Goal: Information Seeking & Learning: Learn about a topic

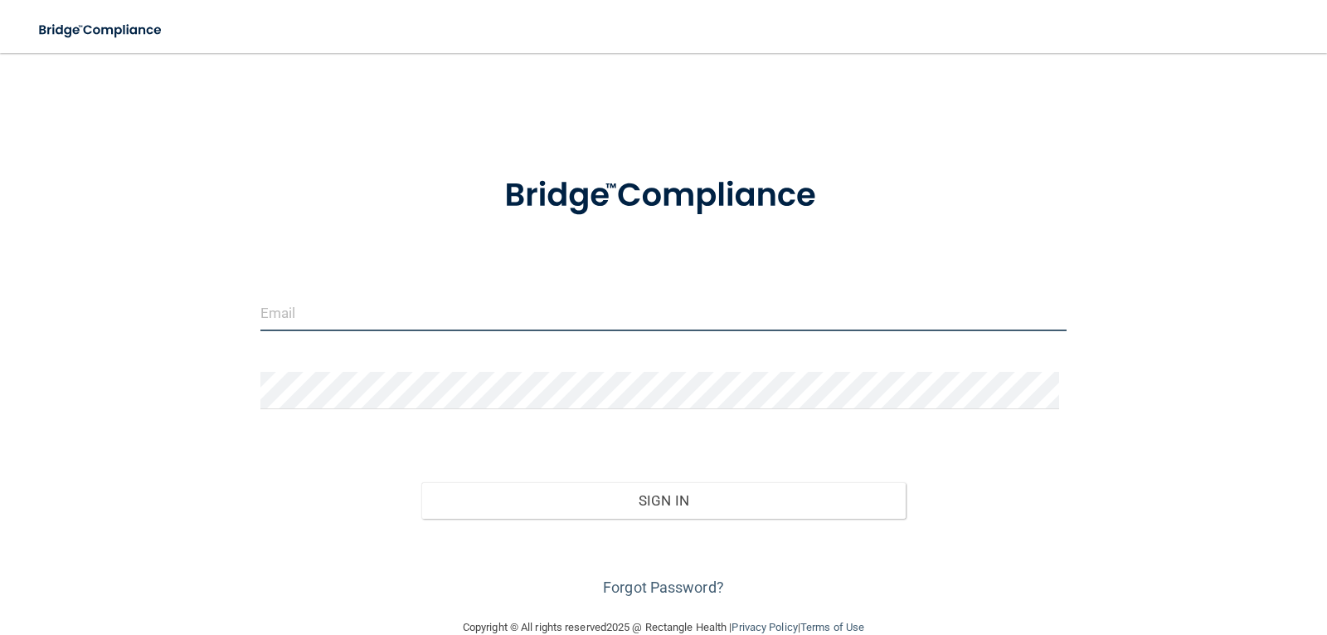
click at [409, 329] on input "email" at bounding box center [663, 312] width 807 height 37
type input "[EMAIL_ADDRESS][DOMAIN_NAME]"
drag, startPoint x: 270, startPoint y: 349, endPoint x: 286, endPoint y: 363, distance: 21.2
click at [270, 349] on form "jinouszmn@gmail.com Invalid email/password. You don't have permission to access…" at bounding box center [663, 377] width 807 height 448
click at [100, 263] on div "jinouszmn@gmail.com Invalid email/password. You don't have permission to access…" at bounding box center [663, 335] width 1261 height 531
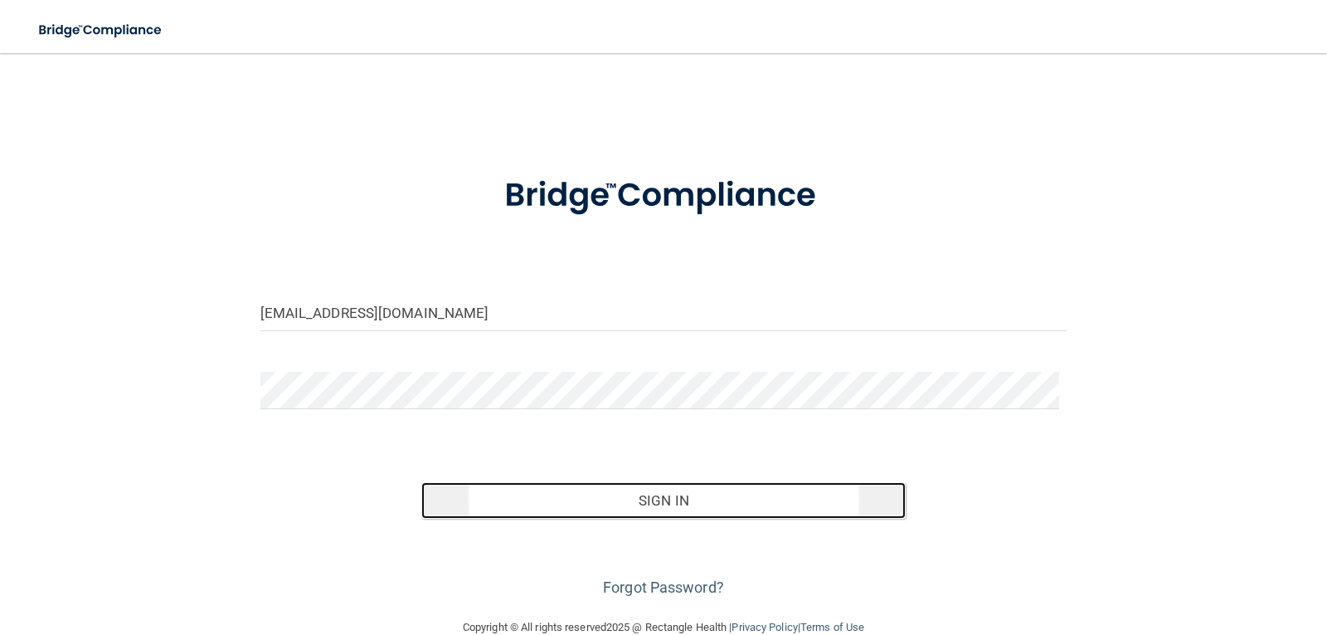
click at [635, 493] on button "Sign In" at bounding box center [663, 500] width 484 height 37
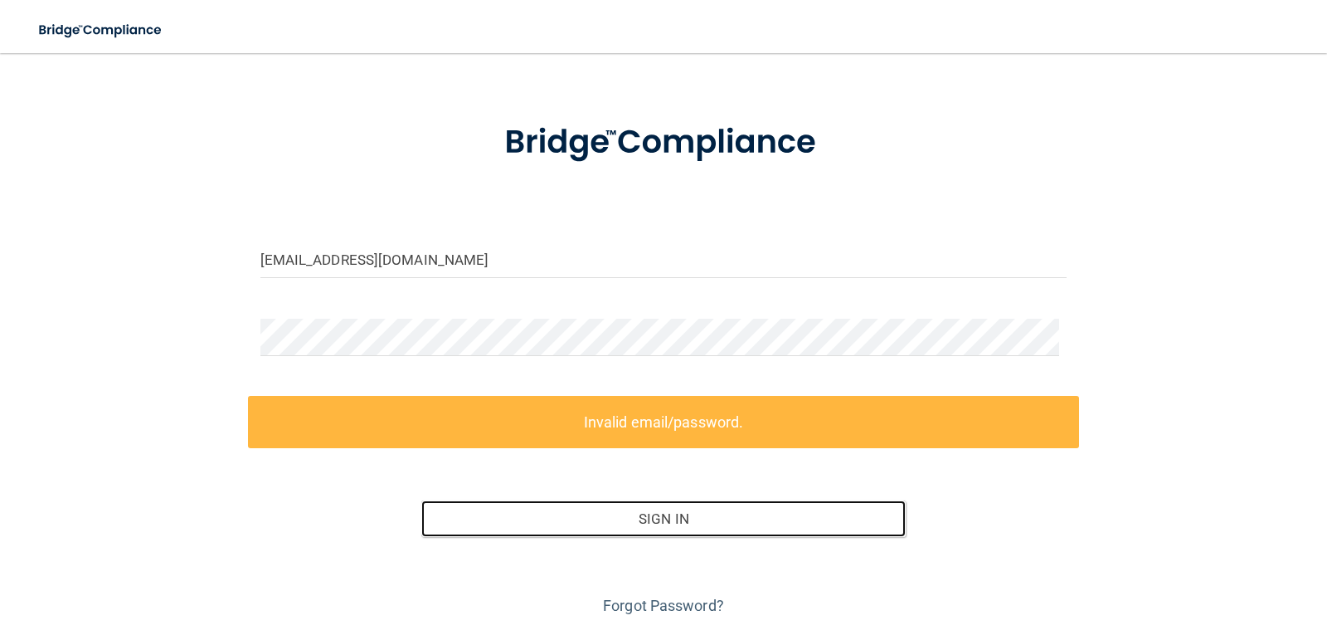
scroll to position [104, 0]
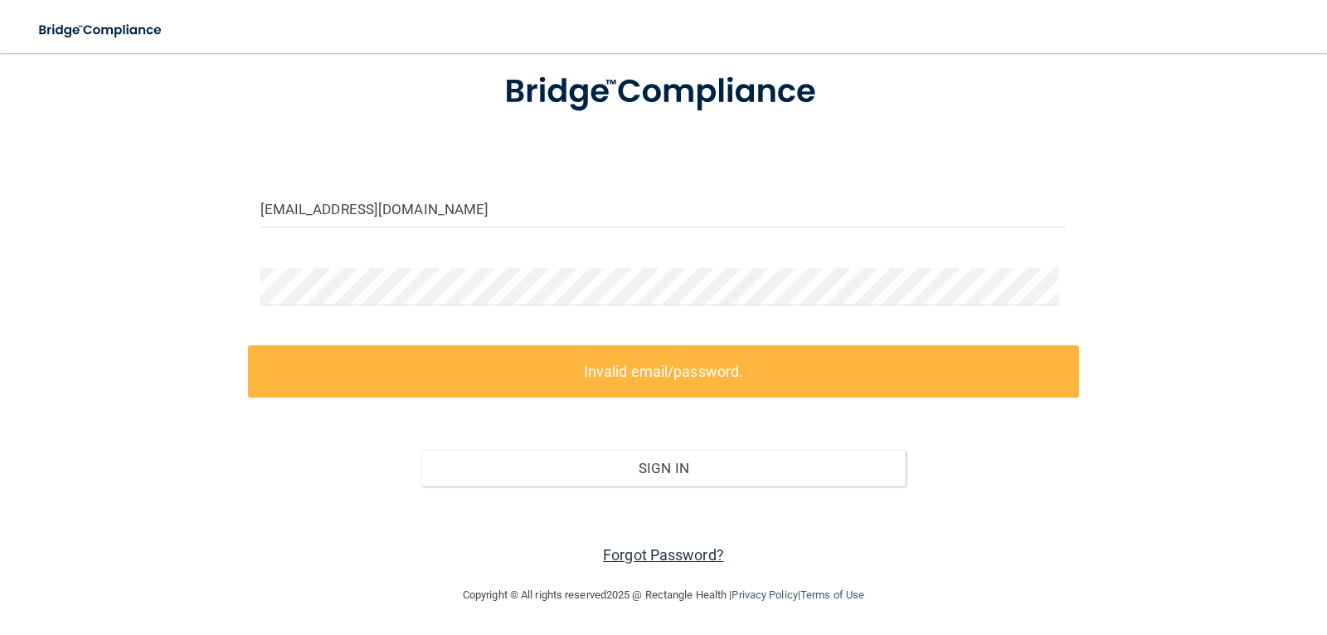
click at [630, 549] on link "Forgot Password?" at bounding box center [663, 554] width 121 height 17
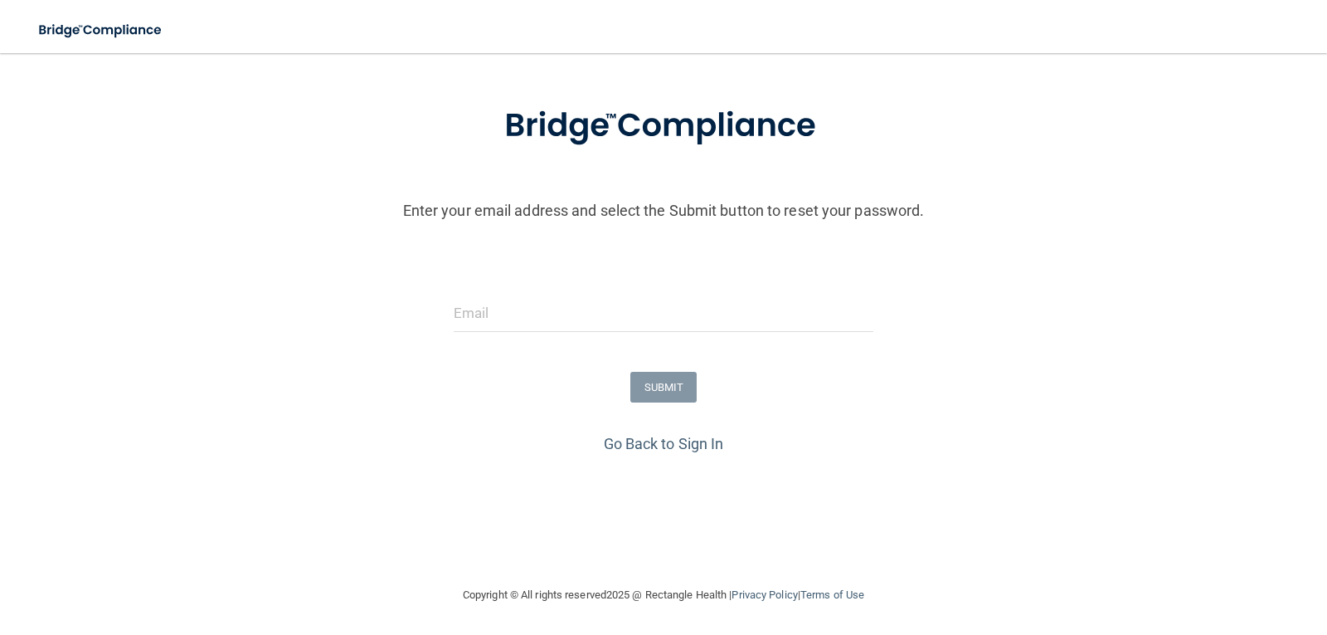
scroll to position [70, 0]
click at [593, 304] on input "email" at bounding box center [664, 313] width 421 height 37
type input "[EMAIL_ADDRESS][DOMAIN_NAME]"
click at [649, 393] on button "SUBMIT" at bounding box center [663, 387] width 67 height 31
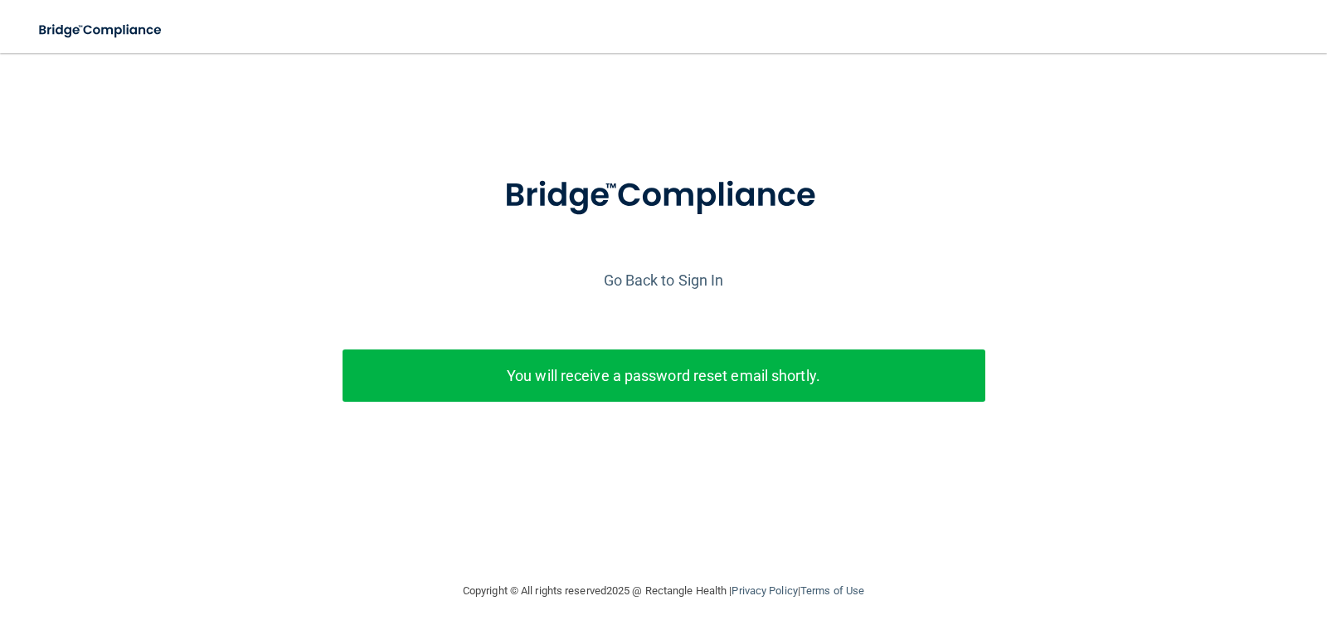
scroll to position [0, 0]
click at [736, 288] on div "Go Back to Sign In" at bounding box center [664, 279] width 1336 height 27
click at [722, 273] on link "Go Back to Sign In" at bounding box center [664, 279] width 120 height 17
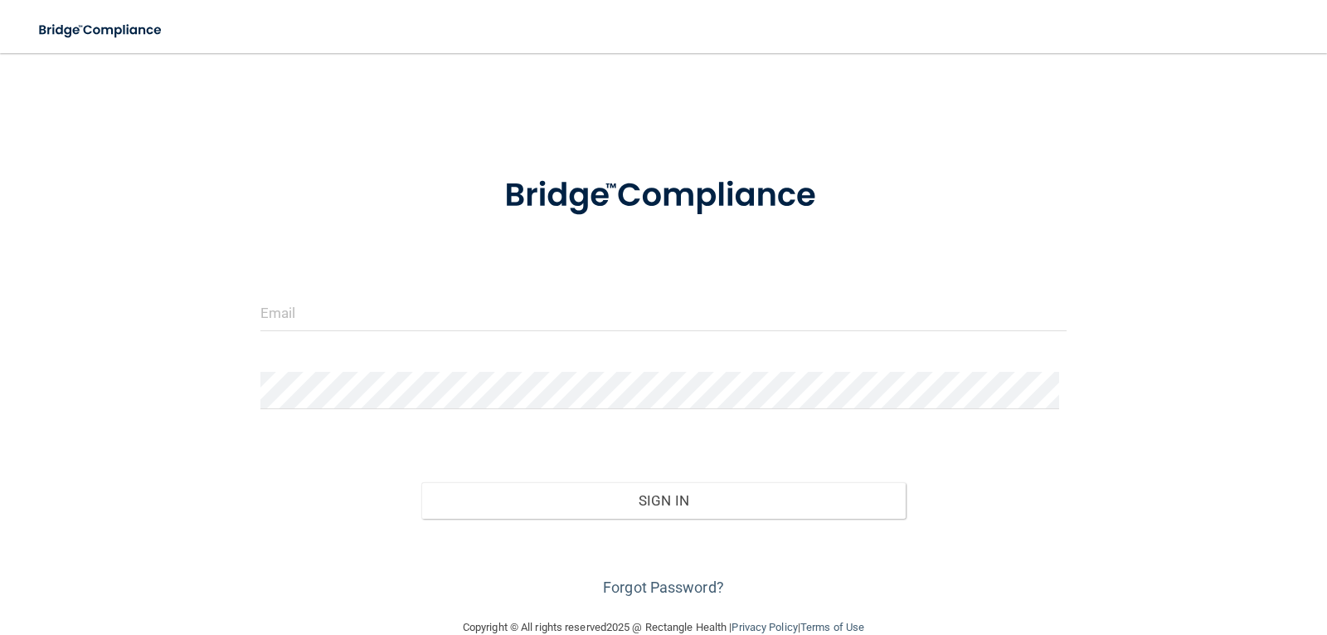
click at [319, 281] on form "Invalid email/password. You don't have permission to access that page. Sign In …" at bounding box center [663, 377] width 807 height 448
click at [319, 287] on form "Invalid email/password. You don't have permission to access that page. Sign In …" at bounding box center [663, 377] width 807 height 448
click at [324, 296] on input "email" at bounding box center [663, 312] width 807 height 37
type input "[EMAIL_ADDRESS][DOMAIN_NAME]"
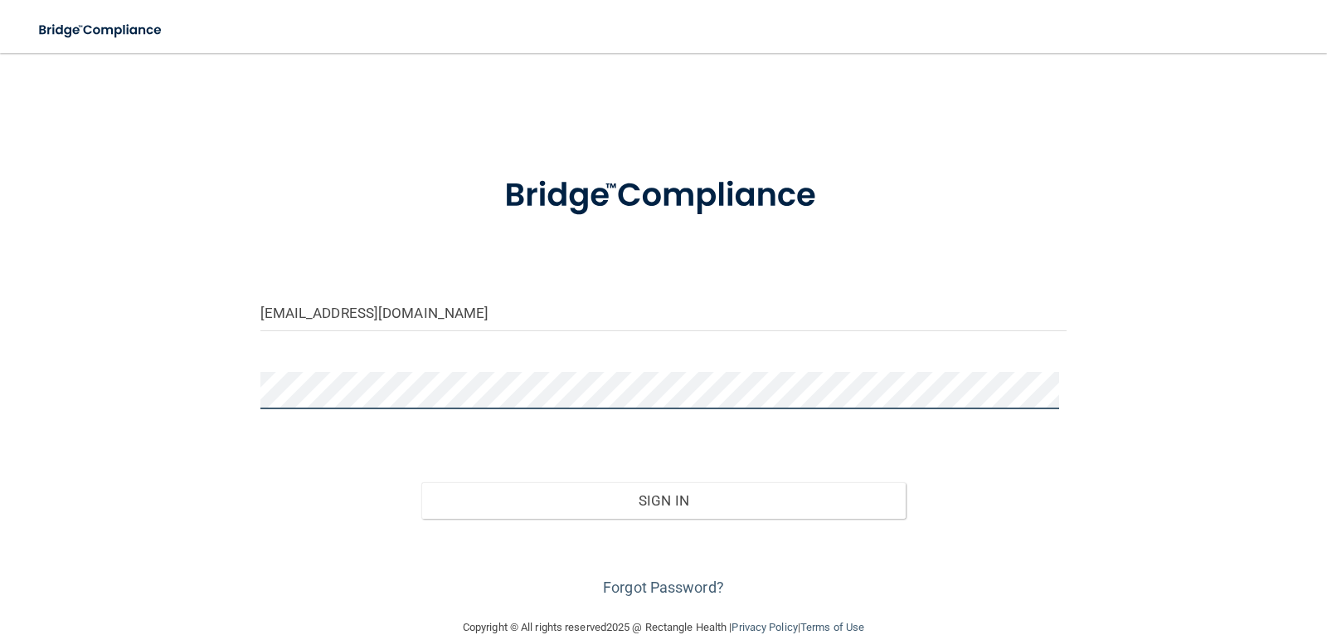
click at [421, 482] on button "Sign In" at bounding box center [663, 500] width 484 height 37
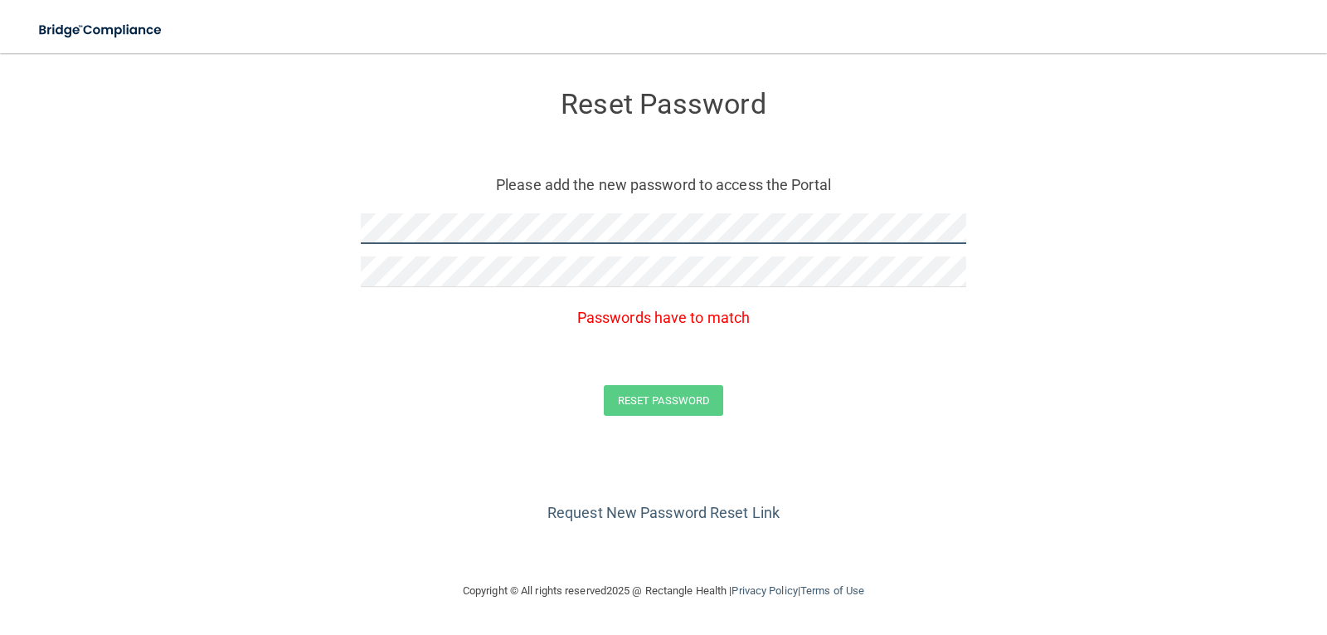
click at [299, 231] on form "Reset Password Please add the new password to access the Portal Passwords have …" at bounding box center [663, 257] width 1261 height 374
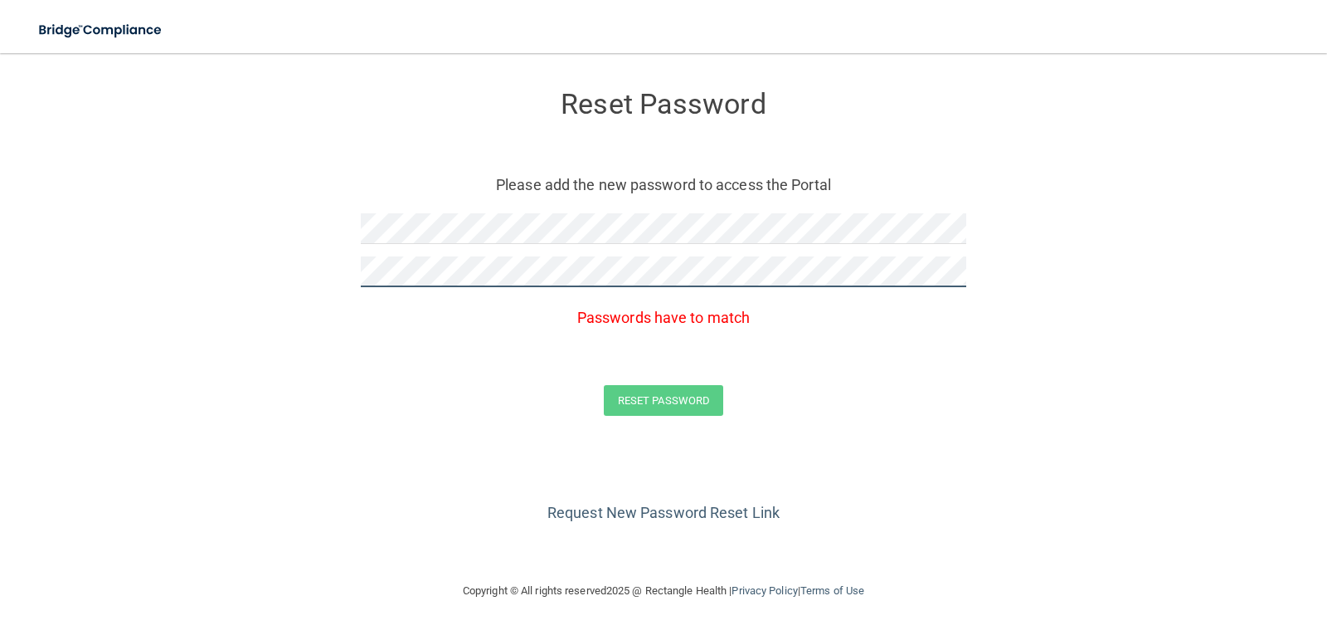
click at [304, 288] on form "Reset Password Please add the new password to access the Portal Passwords have …" at bounding box center [663, 257] width 1261 height 374
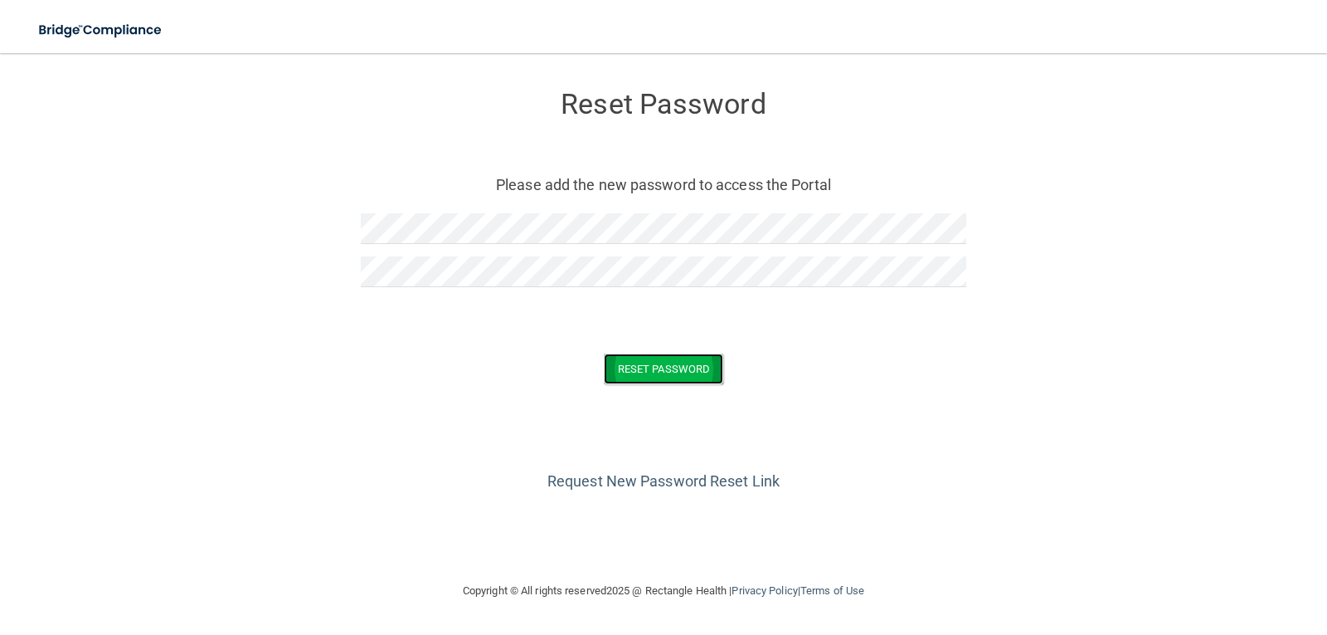
click at [641, 371] on button "Reset Password" at bounding box center [663, 368] width 119 height 31
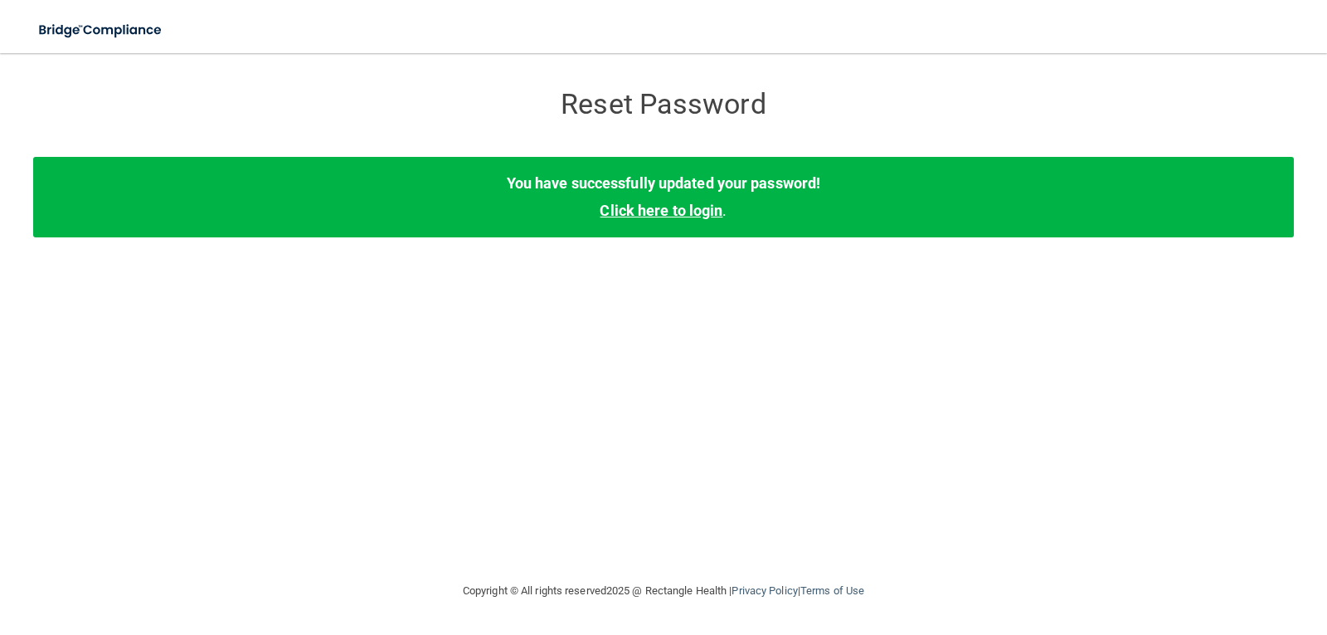
click at [699, 212] on link "Click here to login" at bounding box center [661, 210] width 123 height 17
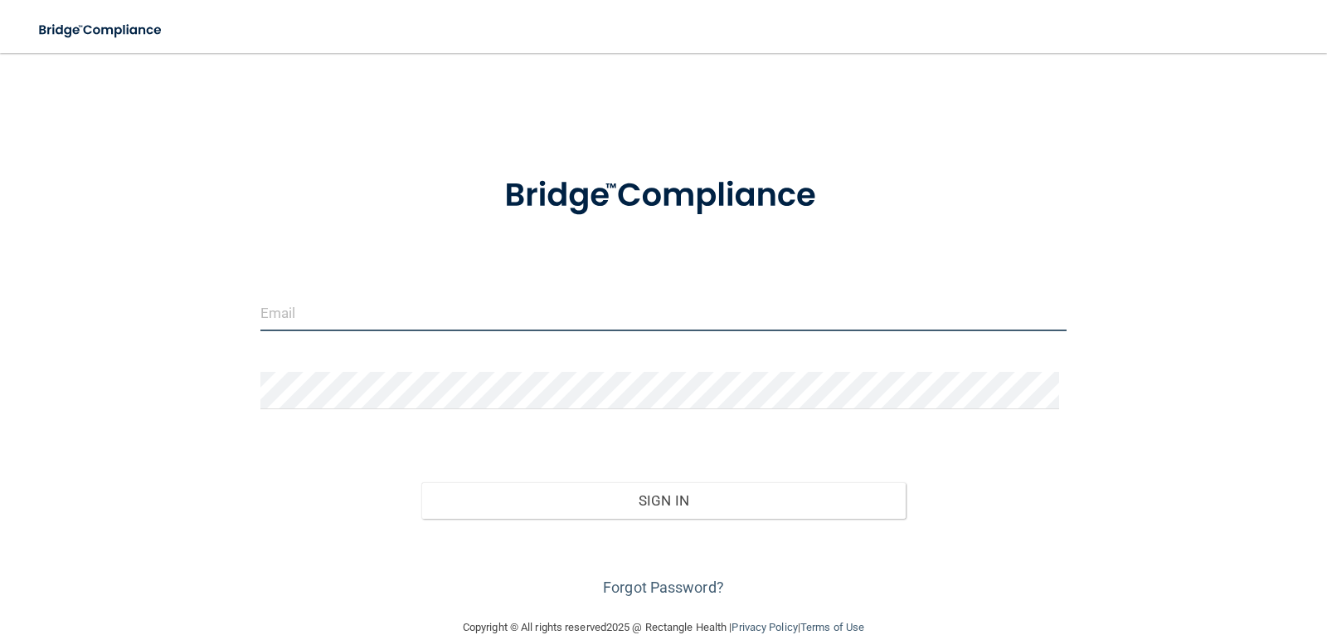
type input "[EMAIL_ADDRESS][DOMAIN_NAME]"
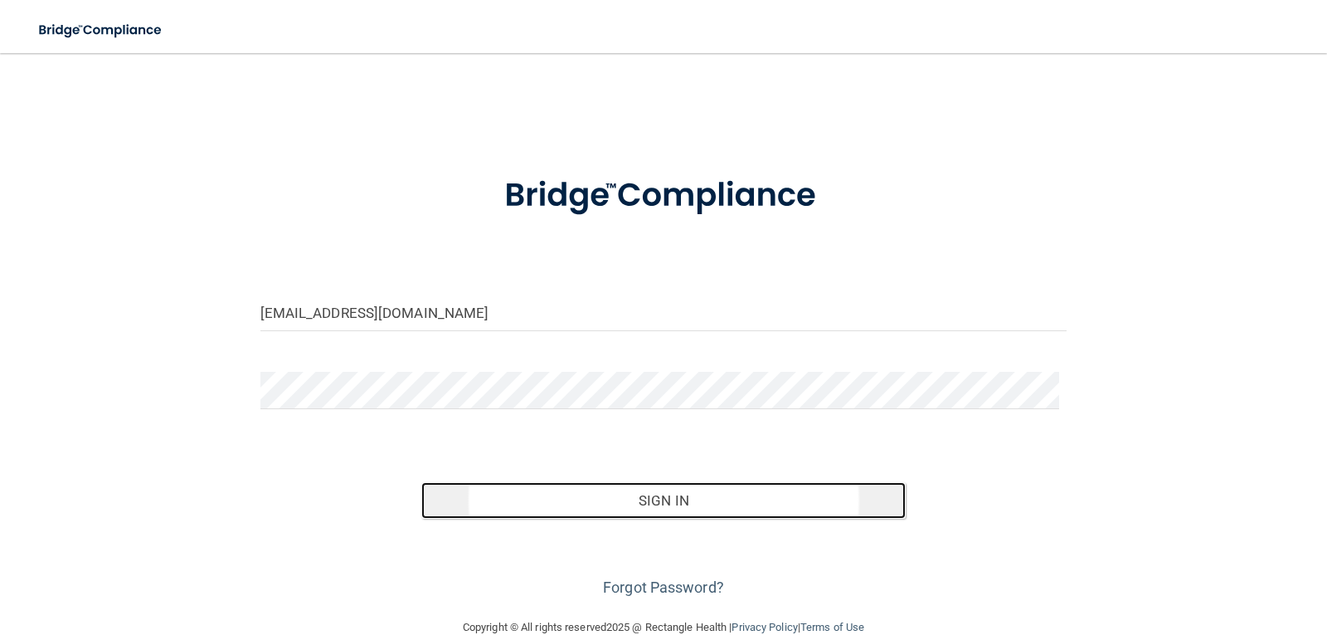
click at [709, 502] on button "Sign In" at bounding box center [663, 500] width 484 height 37
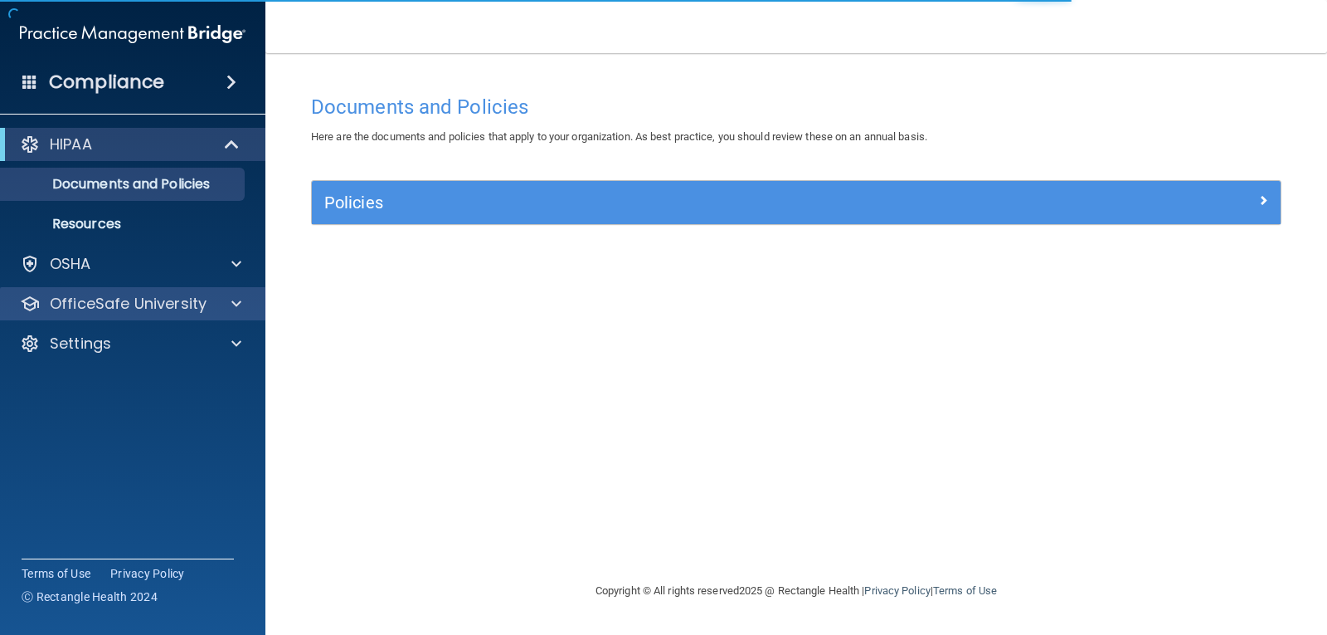
click at [90, 319] on div "OfficeSafe University" at bounding box center [133, 303] width 266 height 33
click at [119, 309] on p "OfficeSafe University" at bounding box center [128, 304] width 157 height 20
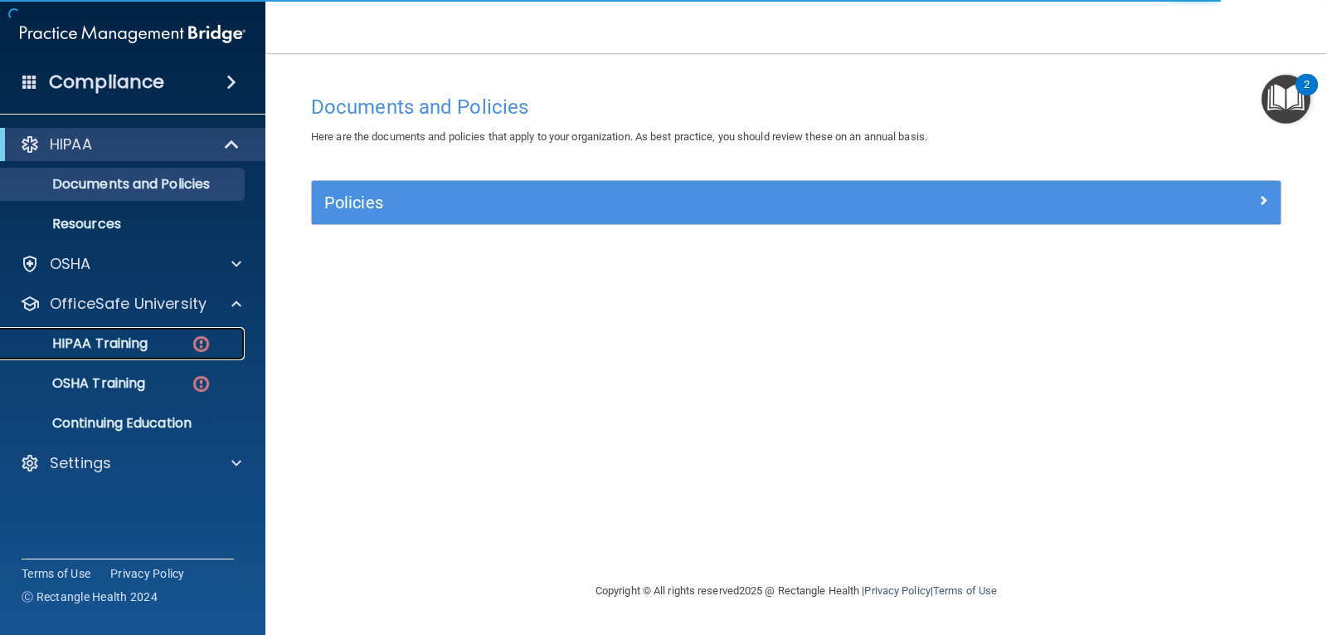
click at [129, 341] on p "HIPAA Training" at bounding box center [79, 343] width 137 height 17
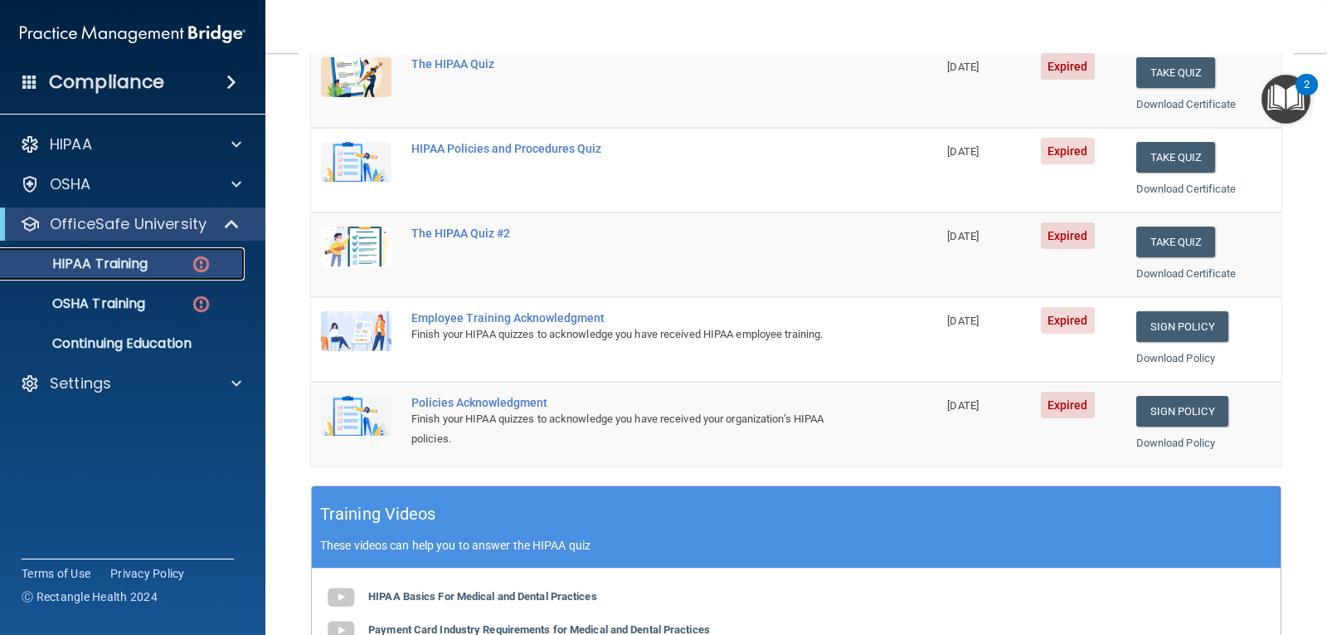
scroll to position [83, 0]
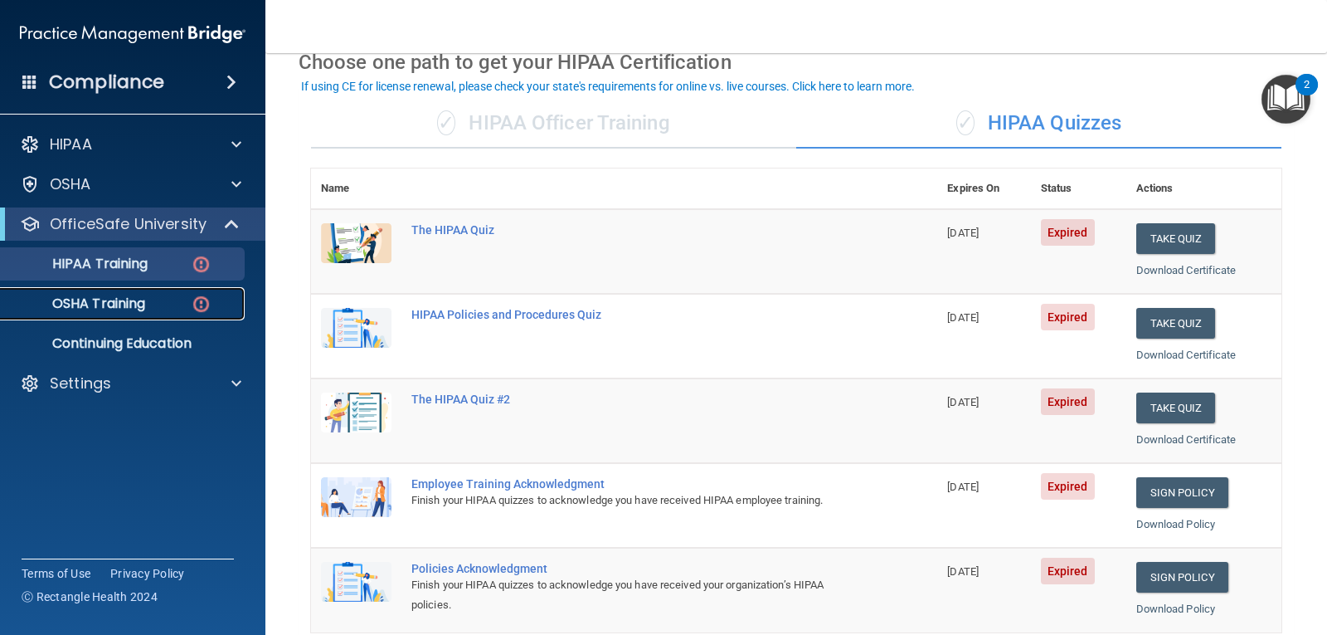
click at [133, 291] on link "OSHA Training" at bounding box center [113, 303] width 261 height 33
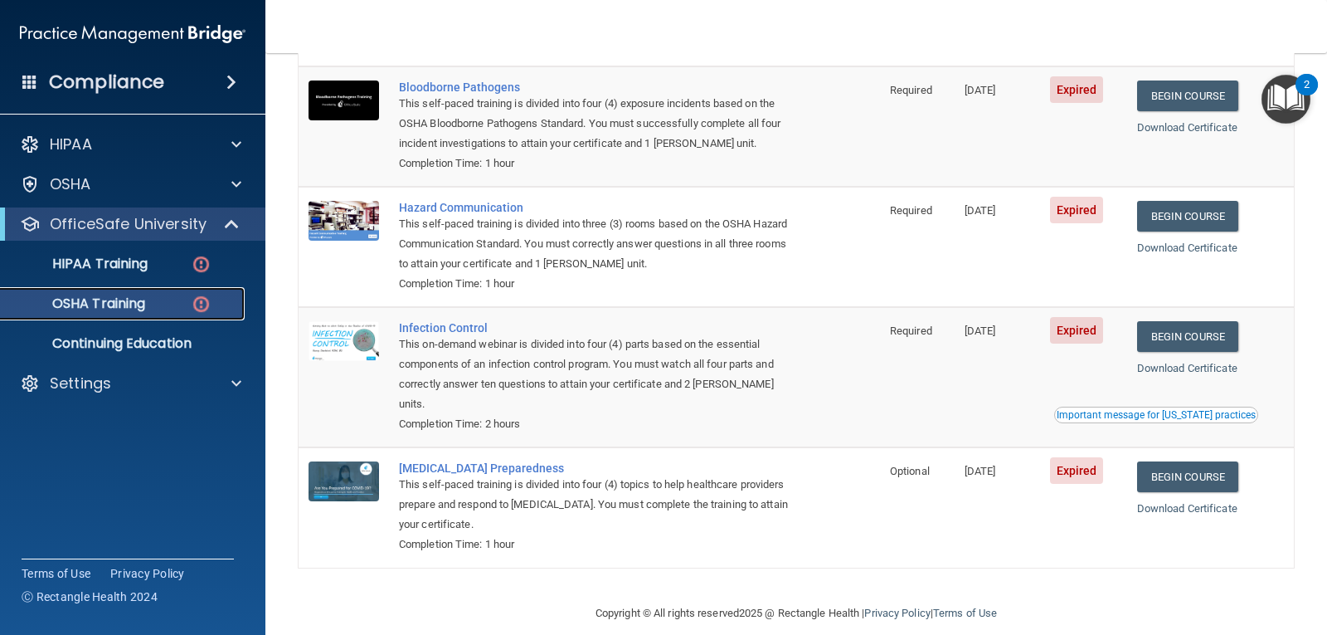
scroll to position [168, 0]
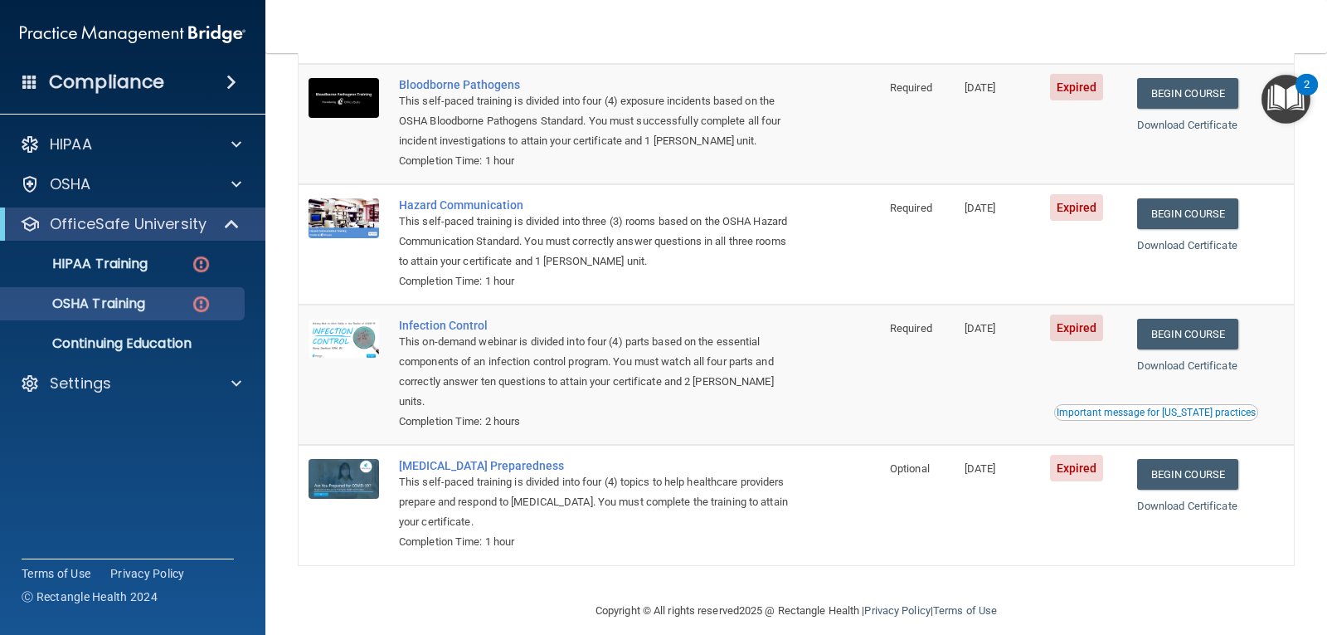
click at [511, 158] on div "Completion Time: 1 hour" at bounding box center [598, 161] width 398 height 20
click at [511, 157] on div "Completion Time: 1 hour" at bounding box center [598, 161] width 398 height 20
drag, startPoint x: 511, startPoint y: 157, endPoint x: 511, endPoint y: 226, distance: 68.9
click at [512, 160] on div "Completion Time: 1 hour" at bounding box center [598, 161] width 398 height 20
click at [511, 287] on div "Completion Time: 1 hour" at bounding box center [598, 281] width 398 height 20
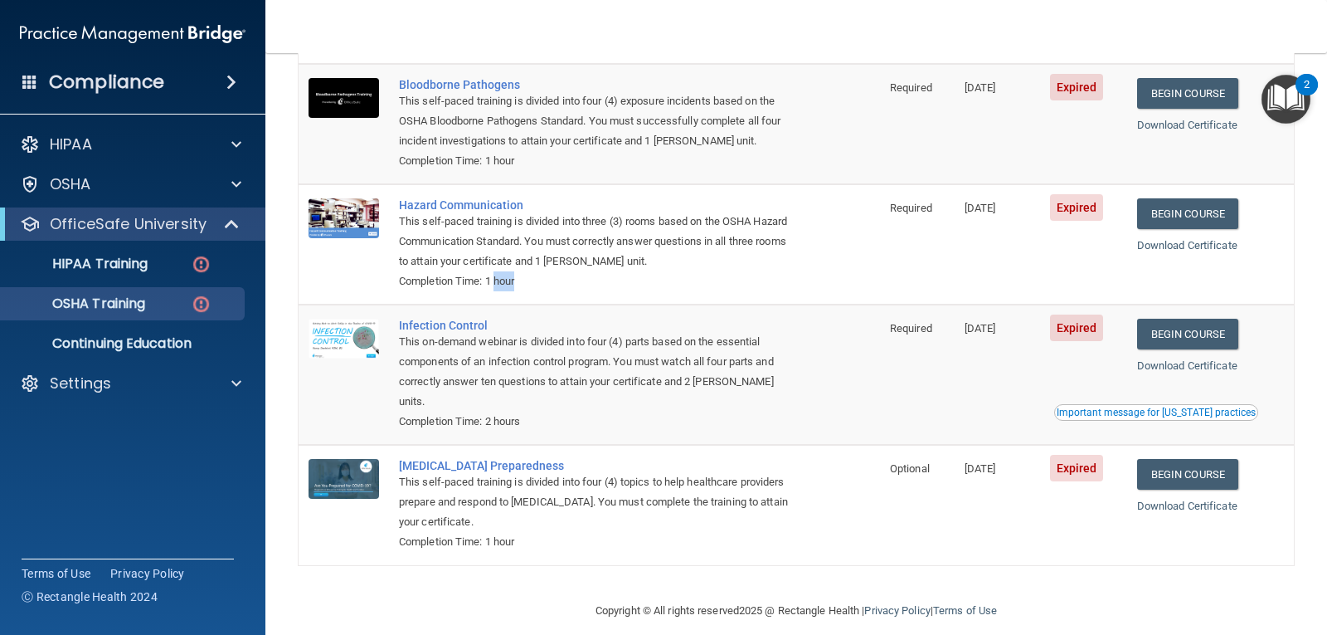
click at [511, 287] on div "Completion Time: 1 hour" at bounding box center [598, 281] width 398 height 20
click at [513, 411] on div "Completion Time: 2 hours" at bounding box center [598, 421] width 398 height 20
click at [515, 393] on div "This on-demand webinar is divided into four (4) parts based on the essential co…" at bounding box center [598, 372] width 398 height 80
click at [516, 393] on div "This on-demand webinar is divided into four (4) parts based on the essential co…" at bounding box center [598, 372] width 398 height 80
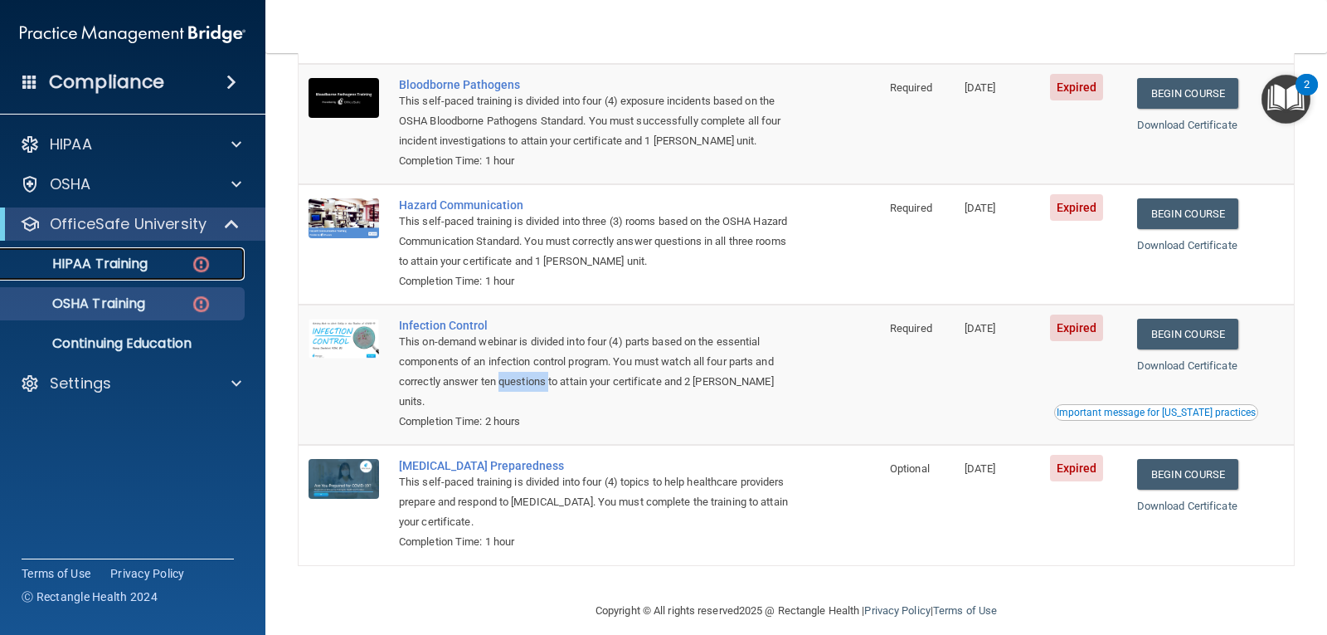
click at [95, 265] on p "HIPAA Training" at bounding box center [79, 264] width 137 height 17
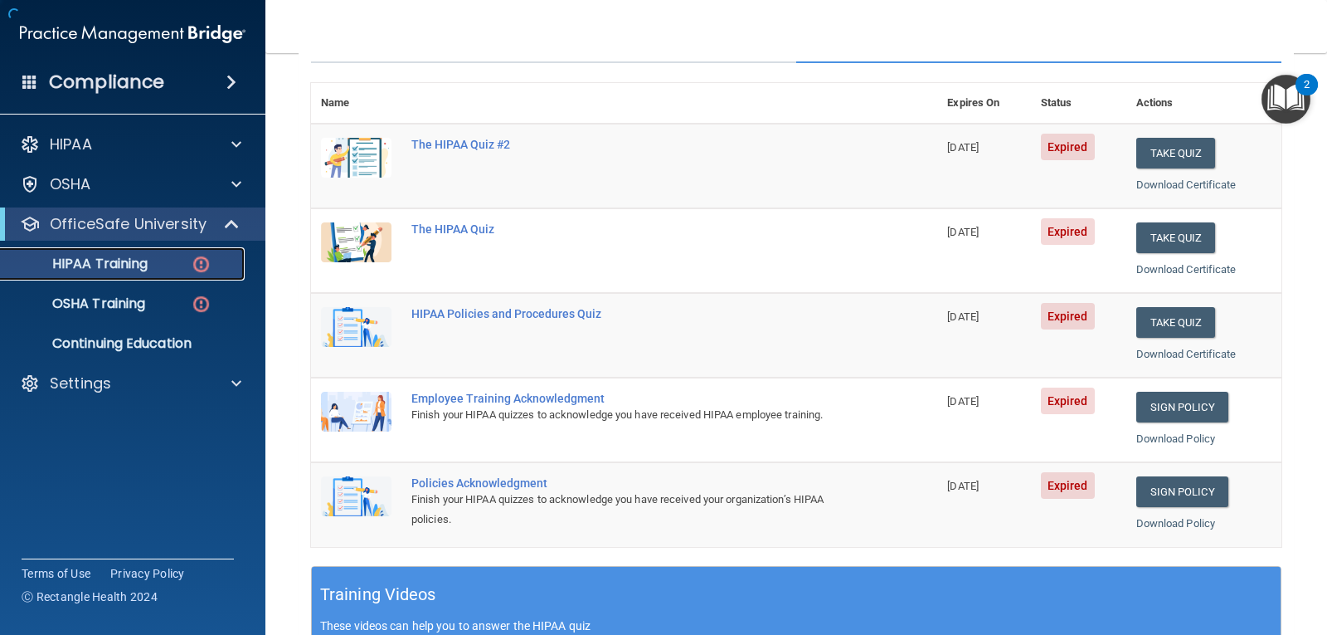
scroll to position [615, 0]
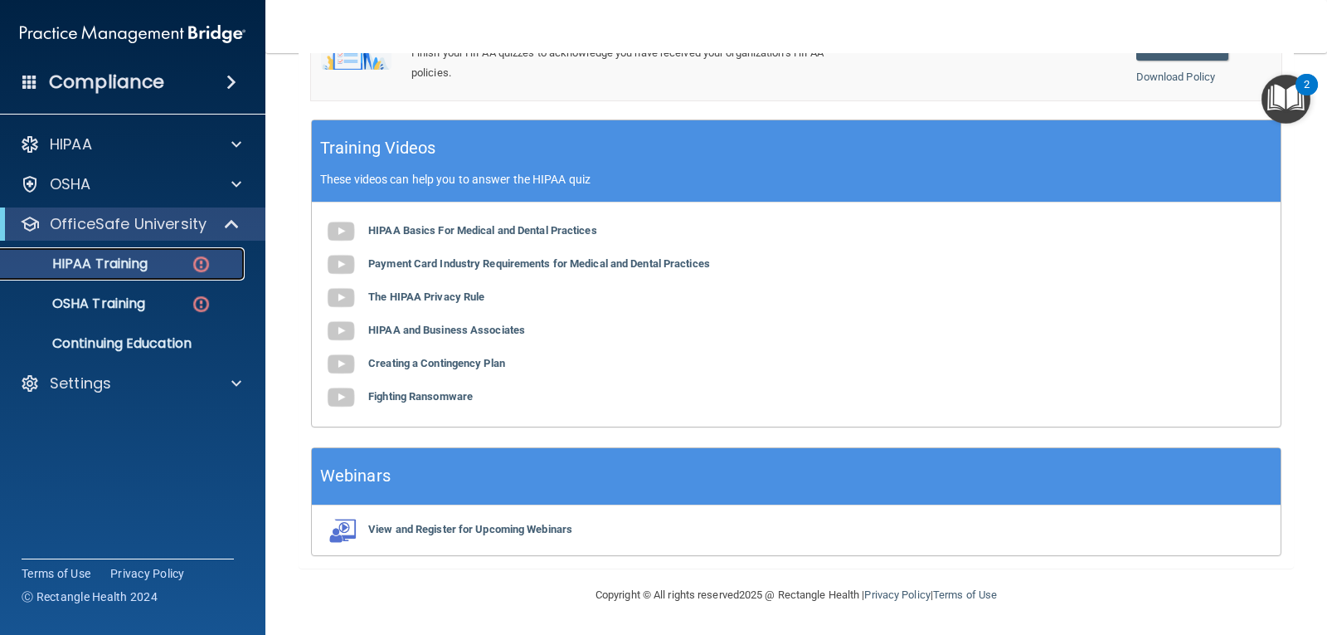
click at [127, 262] on p "HIPAA Training" at bounding box center [79, 264] width 137 height 17
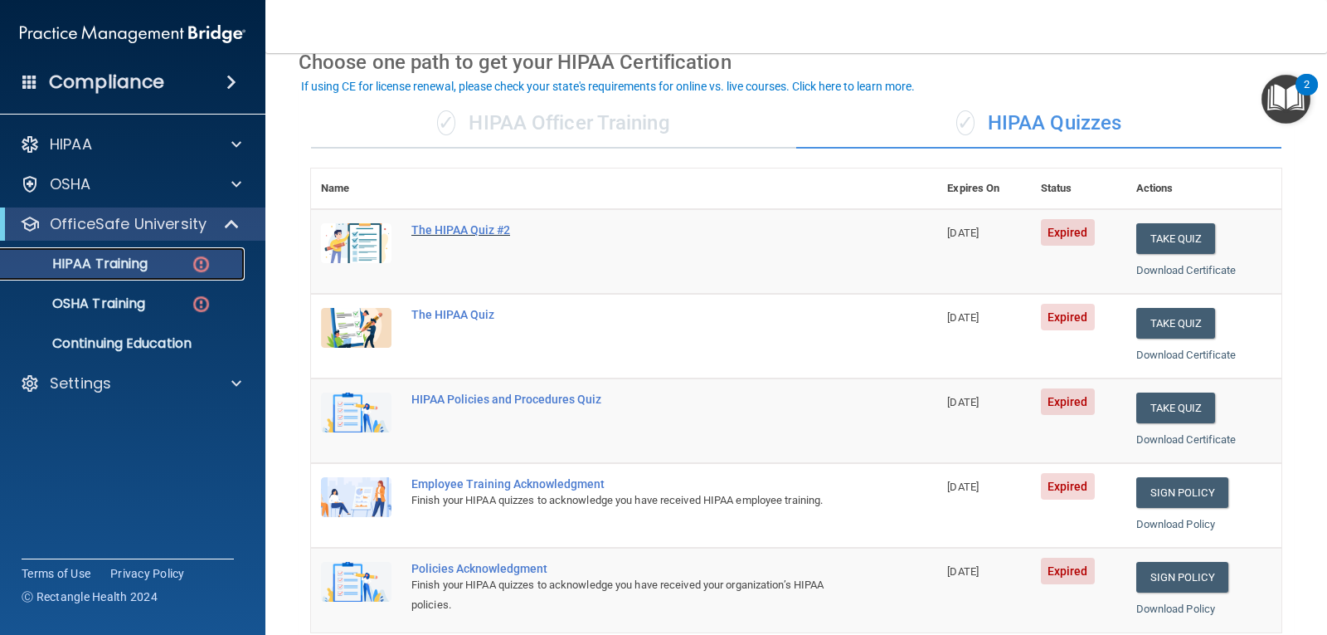
scroll to position [166, 0]
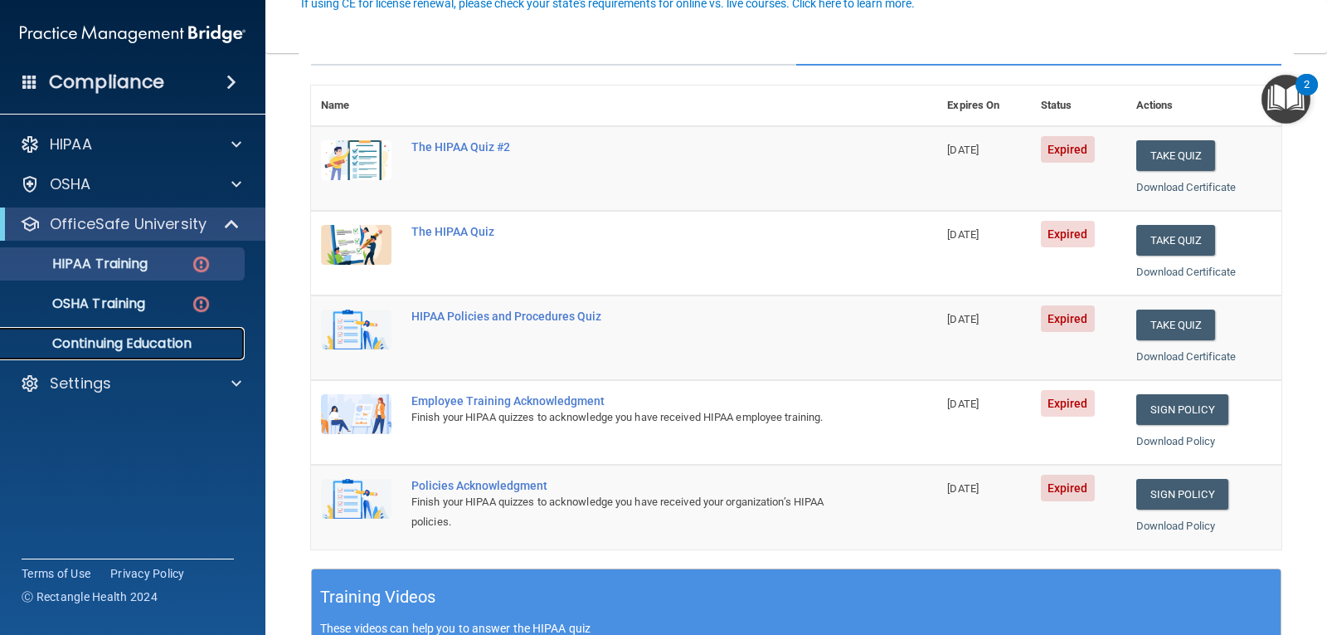
click at [119, 353] on link "Continuing Education" at bounding box center [113, 343] width 261 height 33
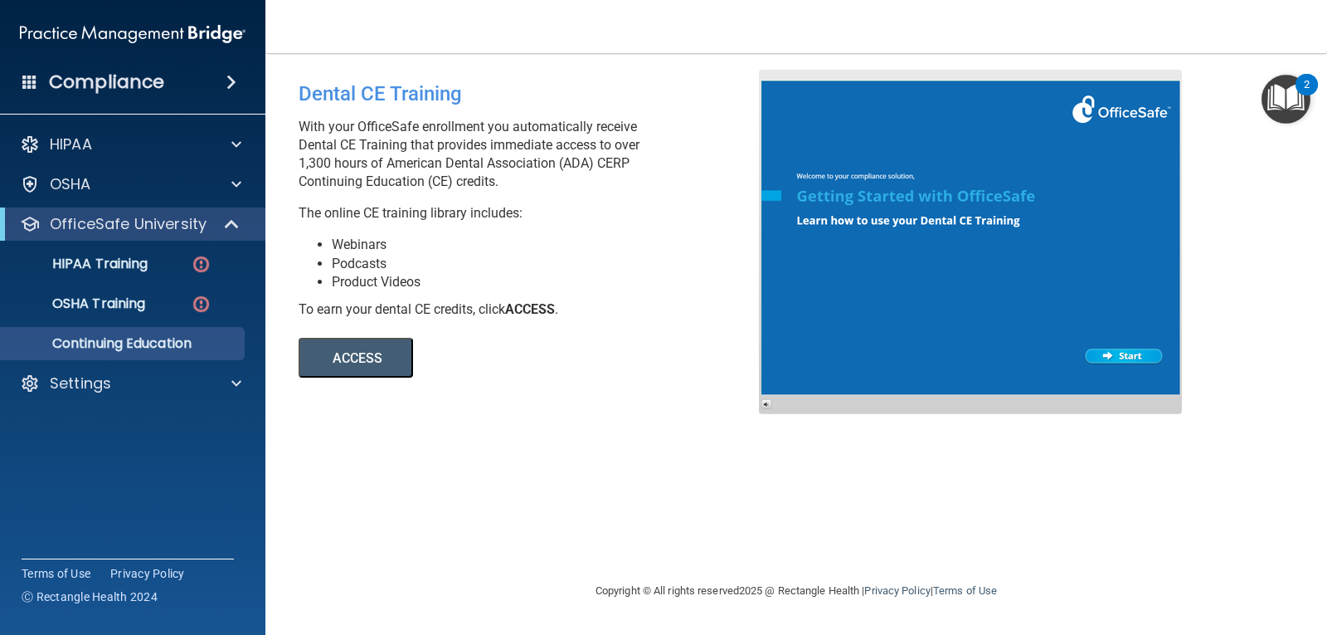
click at [393, 359] on button "ACCESS" at bounding box center [356, 358] width 114 height 40
click at [103, 270] on p "HIPAA Training" at bounding box center [79, 264] width 137 height 17
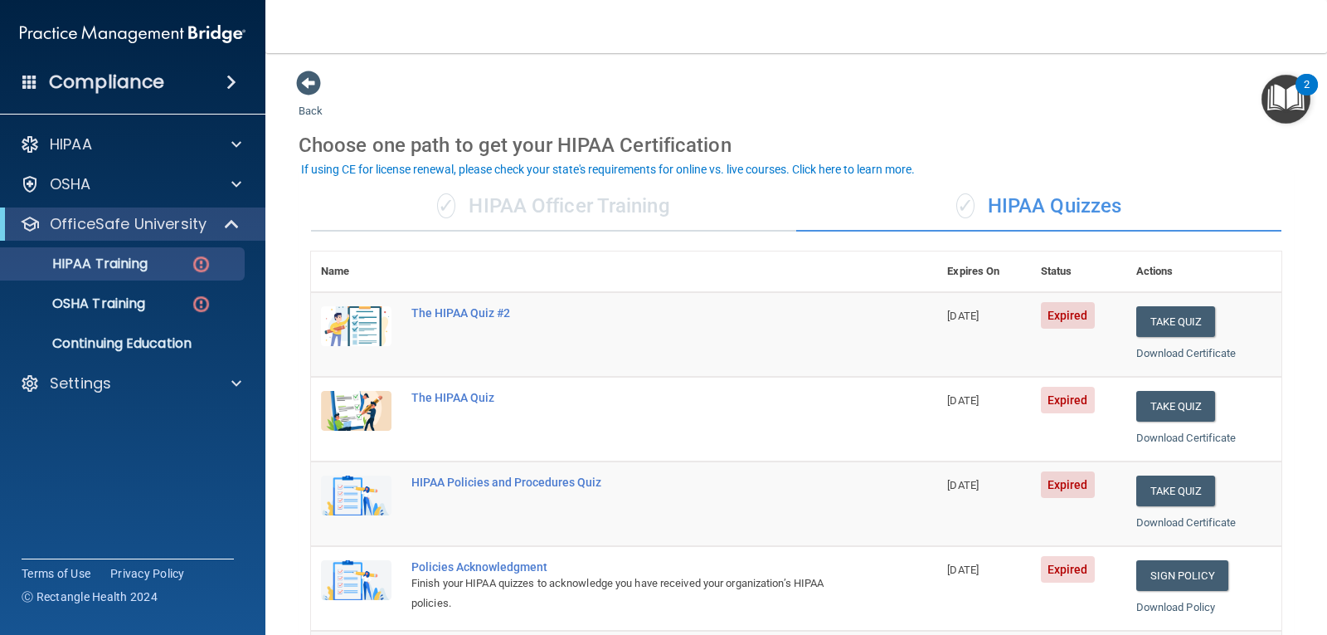
click at [979, 316] on span "[DATE]" at bounding box center [963, 315] width 32 height 12
click at [1175, 324] on button "Take Quiz" at bounding box center [1177, 321] width 80 height 31
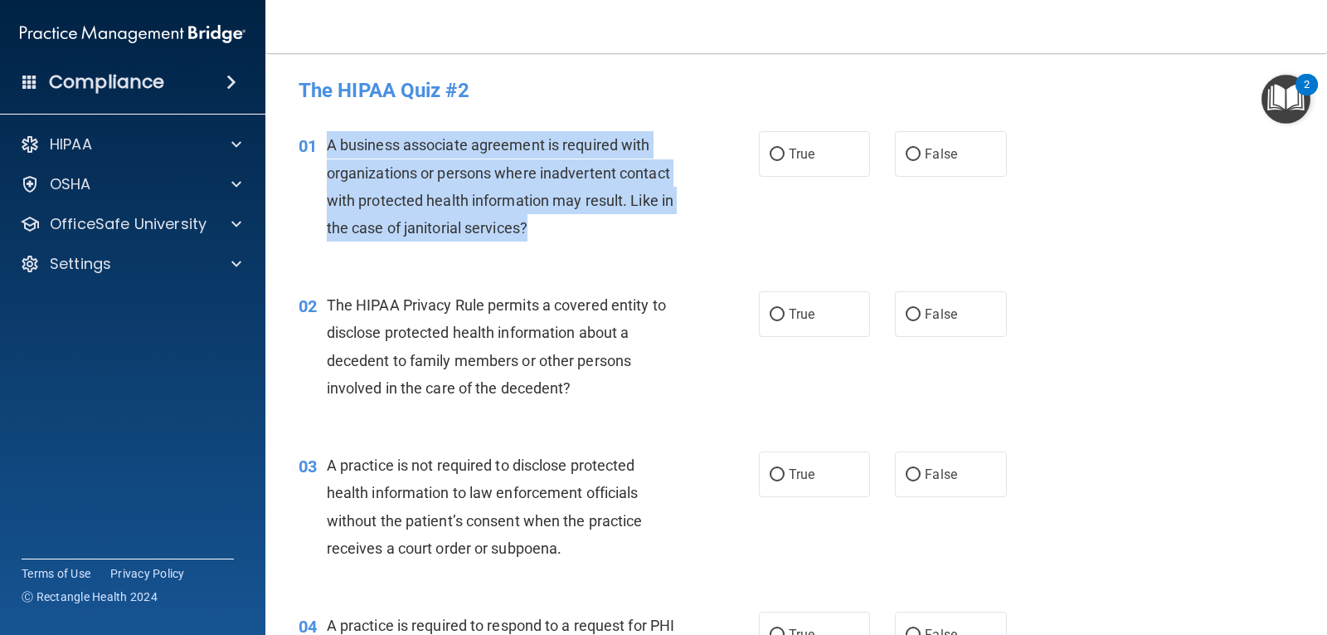
drag, startPoint x: 330, startPoint y: 137, endPoint x: 587, endPoint y: 224, distance: 271.5
click at [587, 224] on div "A business associate agreement is required with organizations or persons where …" at bounding box center [509, 186] width 364 height 110
copy span "A business associate agreement is required with organizations or persons where …"
click at [908, 154] on input "False" at bounding box center [913, 154] width 15 height 12
radio input "true"
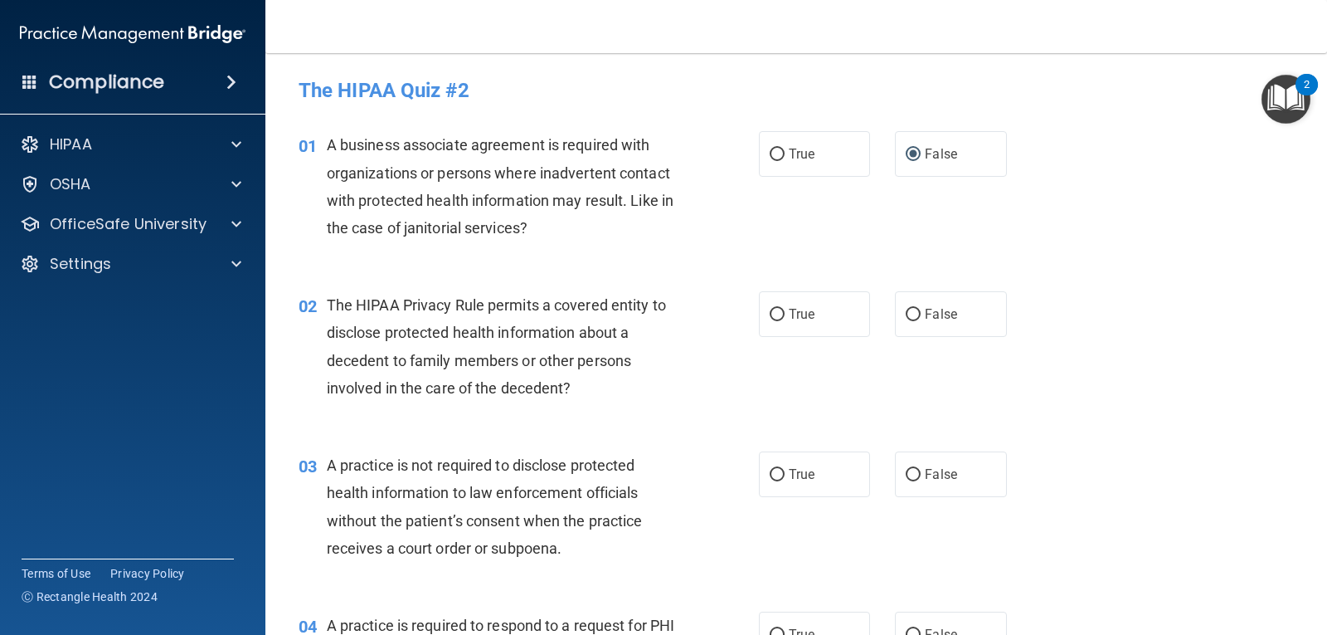
click at [305, 270] on div "01 A business associate agreement is required with organizations or persons whe…" at bounding box center [796, 190] width 1020 height 160
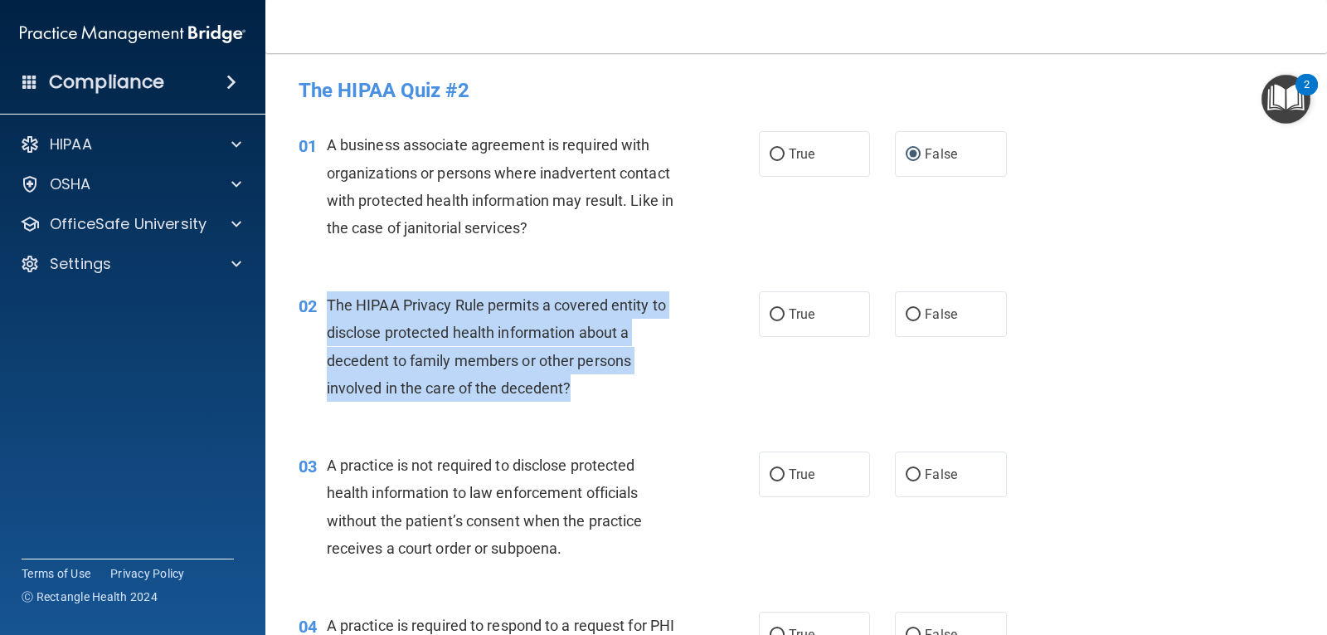
drag, startPoint x: 330, startPoint y: 299, endPoint x: 598, endPoint y: 395, distance: 284.4
click at [598, 395] on div "The HIPAA Privacy Rule permits a covered entity to disclose protected health in…" at bounding box center [509, 346] width 364 height 110
copy span "The HIPAA Privacy Rule permits a covered entity to disclose protected health in…"
click at [772, 309] on input "True" at bounding box center [777, 315] width 15 height 12
radio input "true"
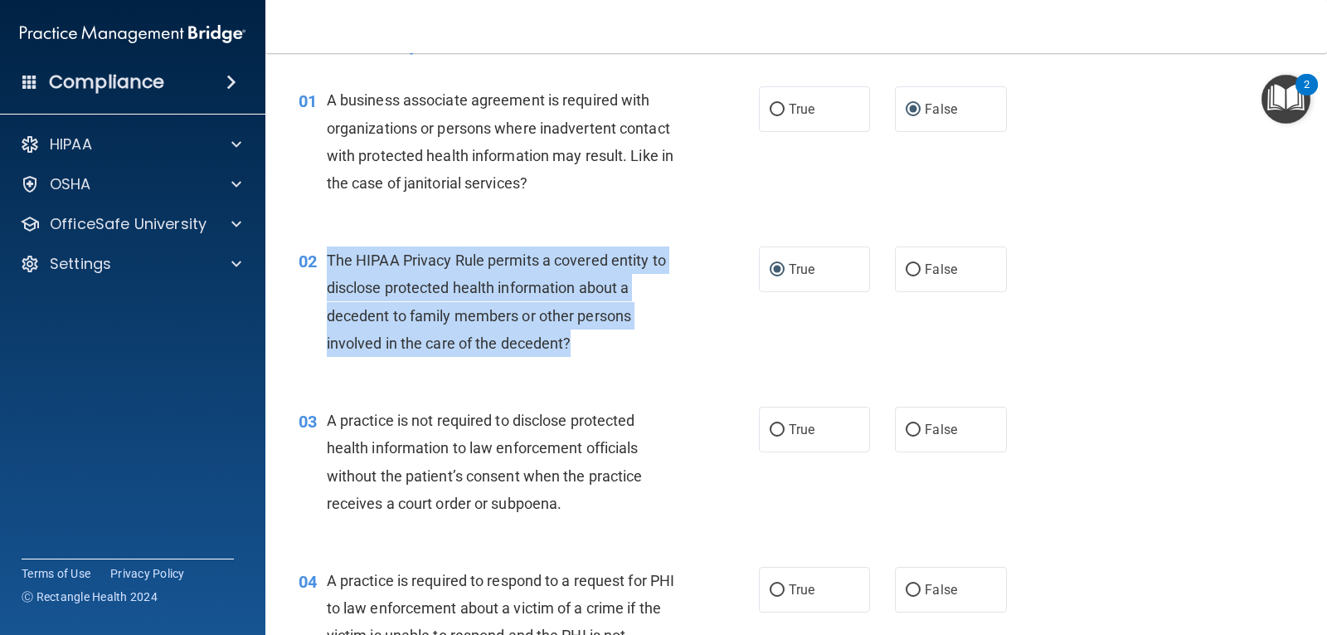
scroll to position [83, 0]
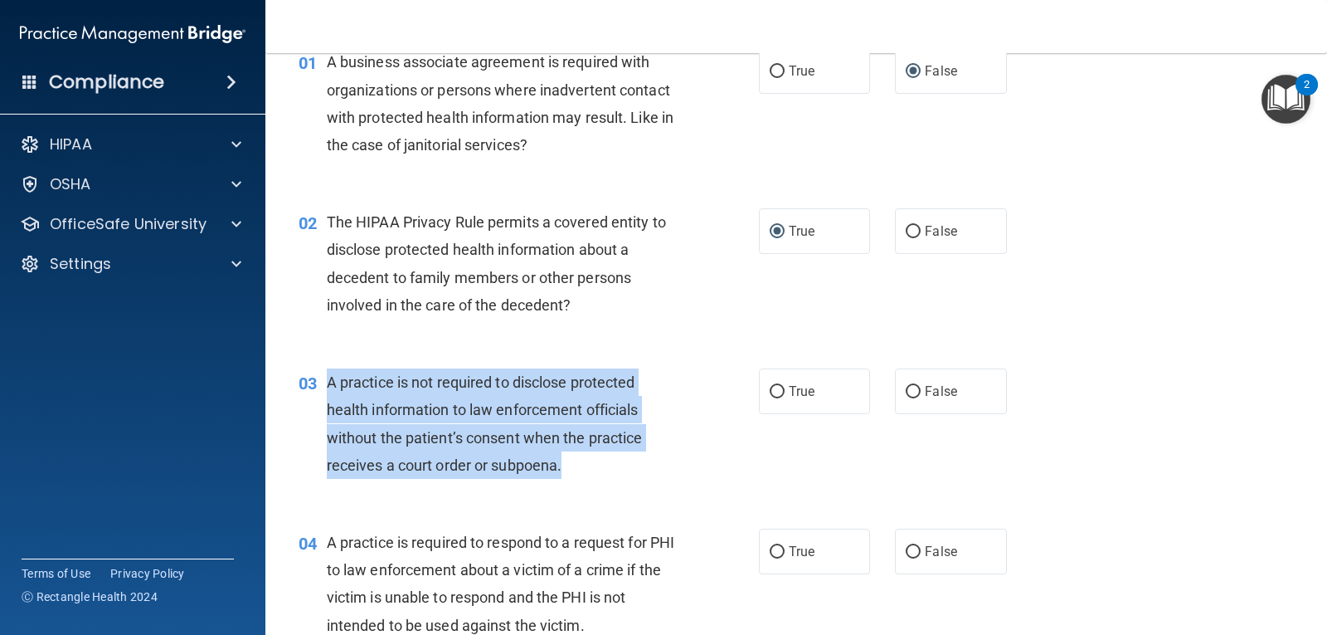
drag, startPoint x: 328, startPoint y: 380, endPoint x: 587, endPoint y: 476, distance: 276.1
click at [597, 476] on div "A practice is not required to disclose protected health information to law enfo…" at bounding box center [509, 423] width 364 height 110
copy span "A practice is not required to disclose protected health information to law enfo…"
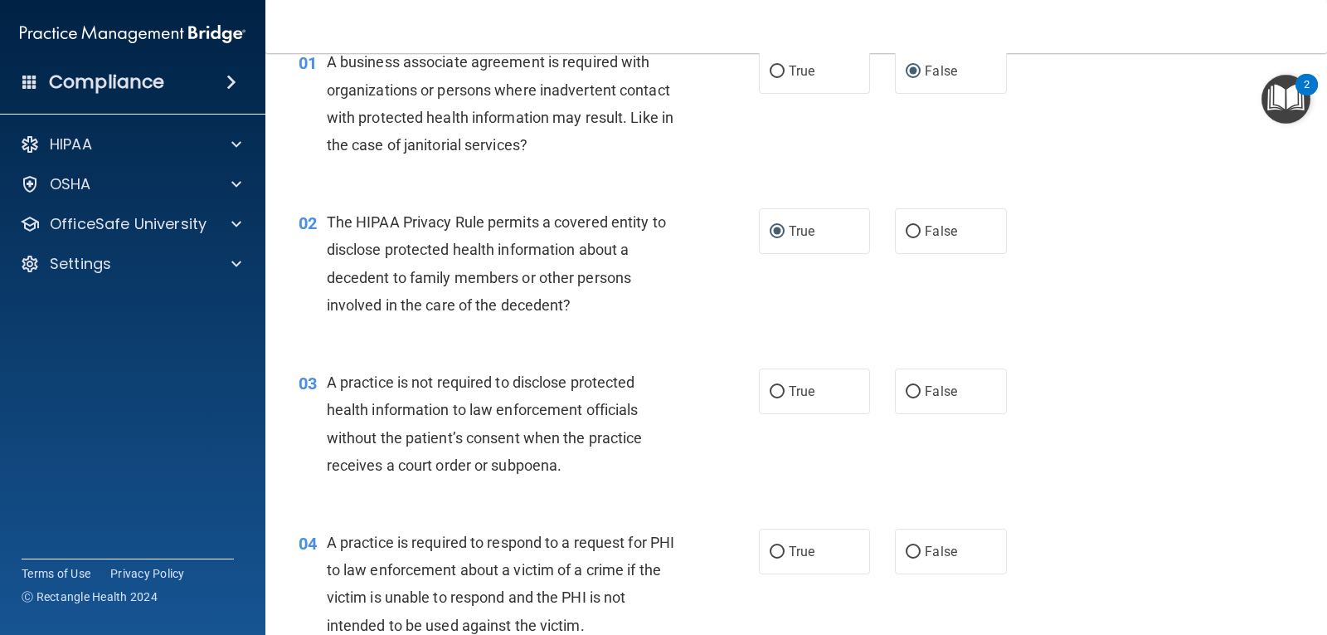
click at [692, 251] on div "02 The HIPAA Privacy Rule permits a covered entity to disclose protected health…" at bounding box center [529, 267] width 510 height 119
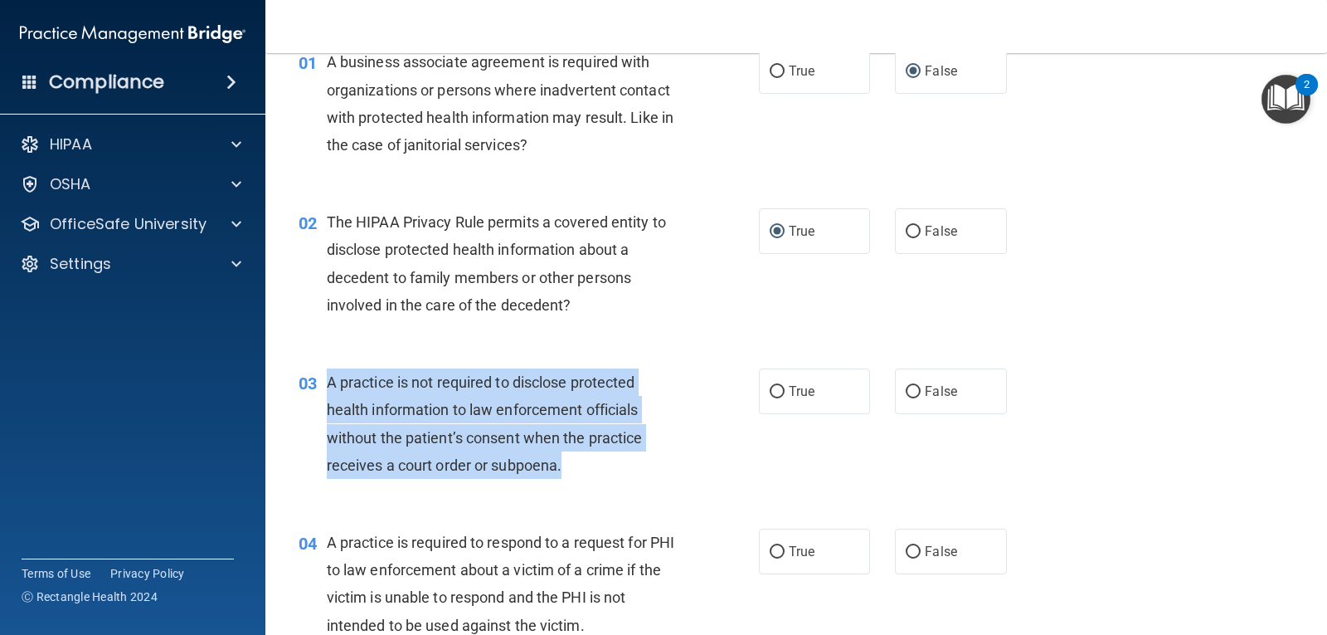
drag, startPoint x: 329, startPoint y: 380, endPoint x: 619, endPoint y: 469, distance: 302.8
click at [619, 469] on div "A practice is not required to disclose protected health information to law enfo…" at bounding box center [509, 423] width 364 height 110
click at [906, 386] on input "False" at bounding box center [913, 392] width 15 height 12
radio input "true"
click at [741, 477] on div "03 A practice is not required to disclose protected health information to law e…" at bounding box center [529, 427] width 510 height 119
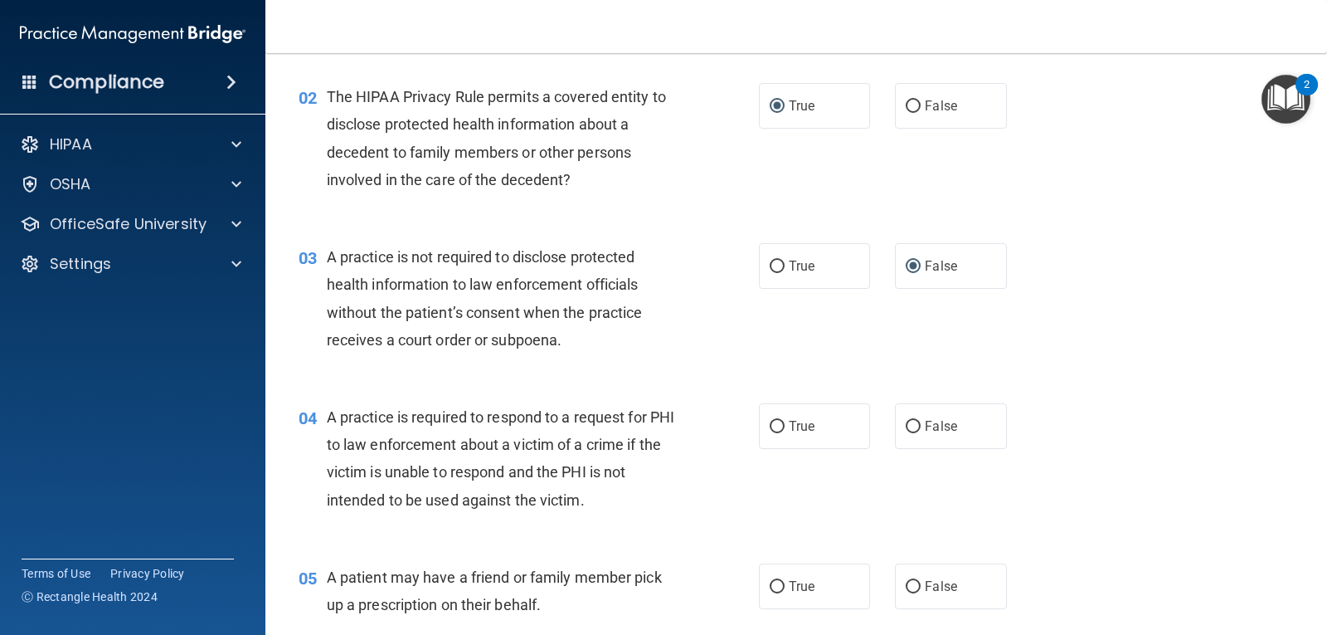
scroll to position [249, 0]
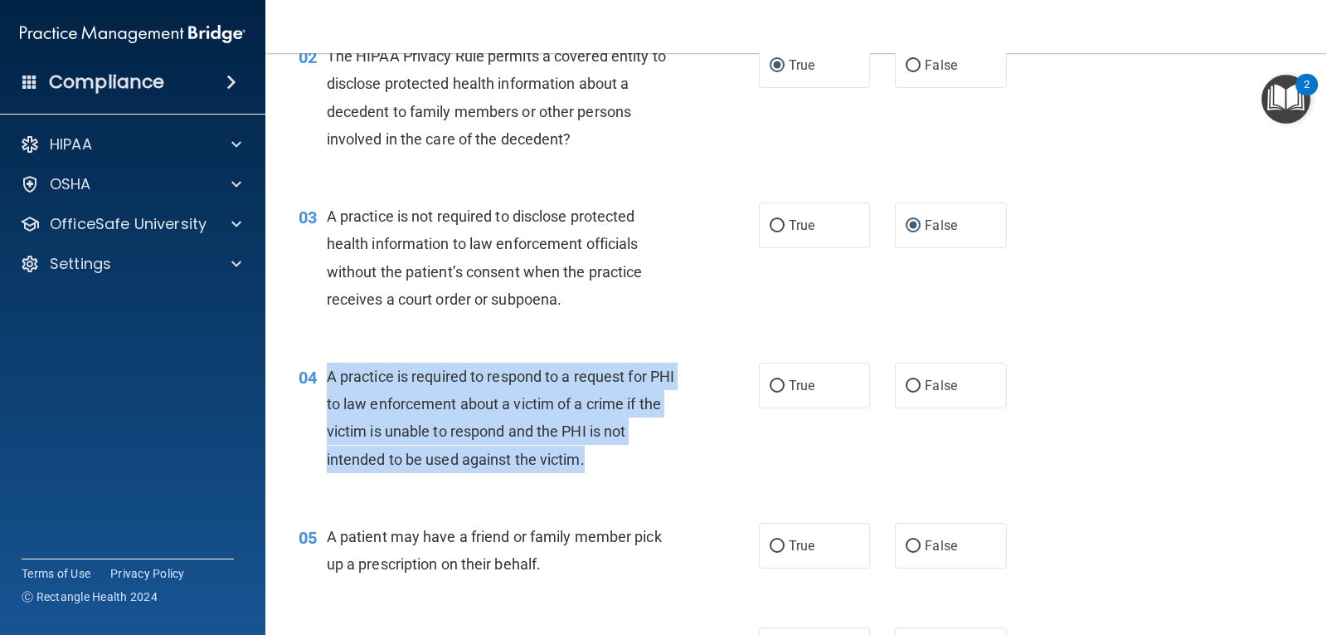
drag, startPoint x: 328, startPoint y: 372, endPoint x: 623, endPoint y: 470, distance: 311.4
click at [623, 470] on div "A practice is required to respond to a request for PHI to law enforcement about…" at bounding box center [509, 418] width 364 height 110
copy span "A practice is required to respond to a request for PHI to law enforcement about…"
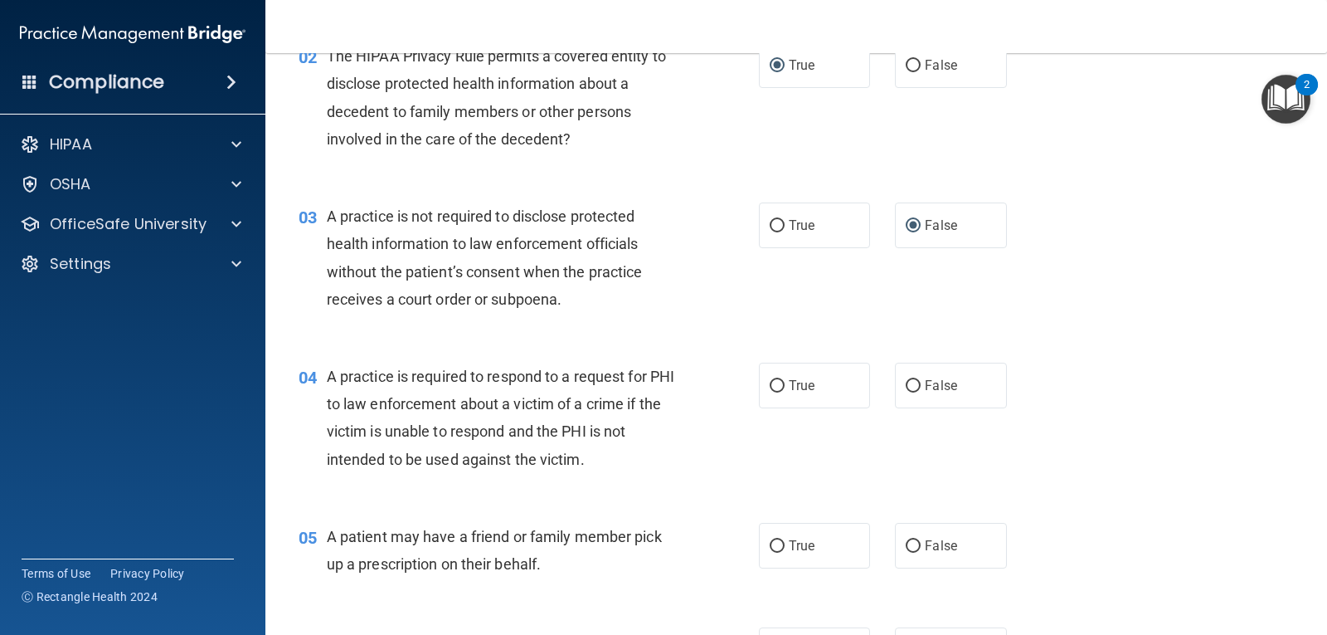
click at [422, 514] on div "05 A patient may have a friend or family member pick up a prescription on their…" at bounding box center [796, 554] width 1020 height 105
click at [775, 386] on input "True" at bounding box center [777, 386] width 15 height 12
radio input "true"
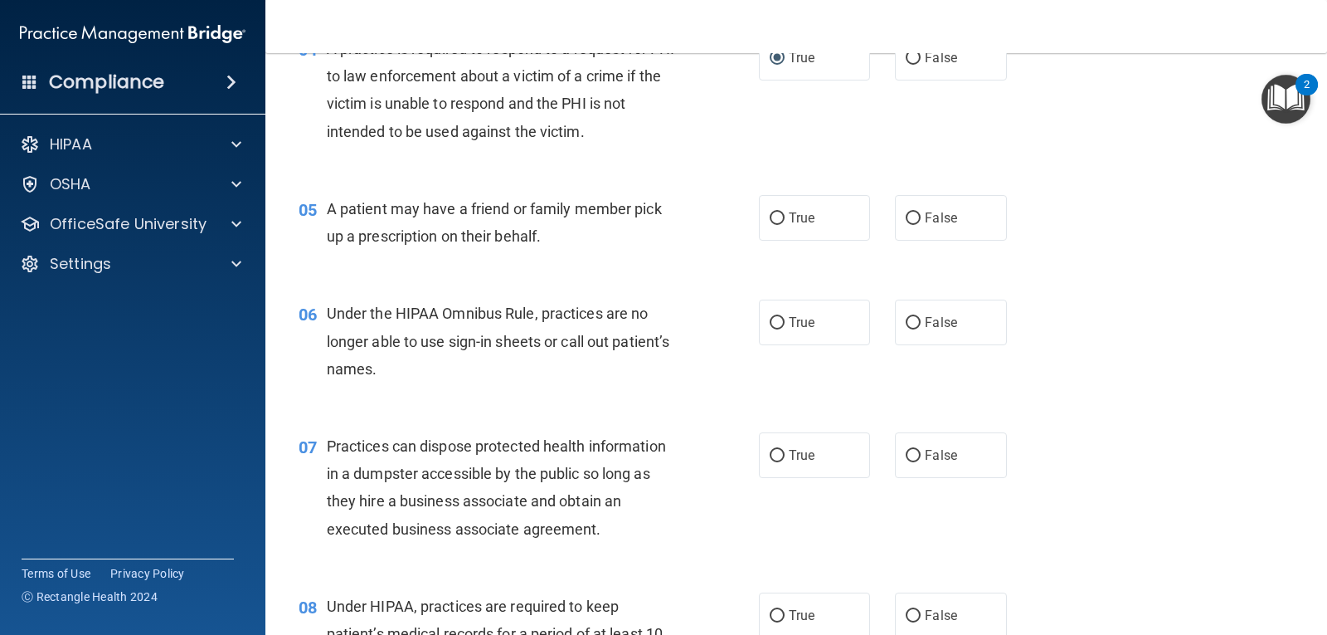
scroll to position [581, 0]
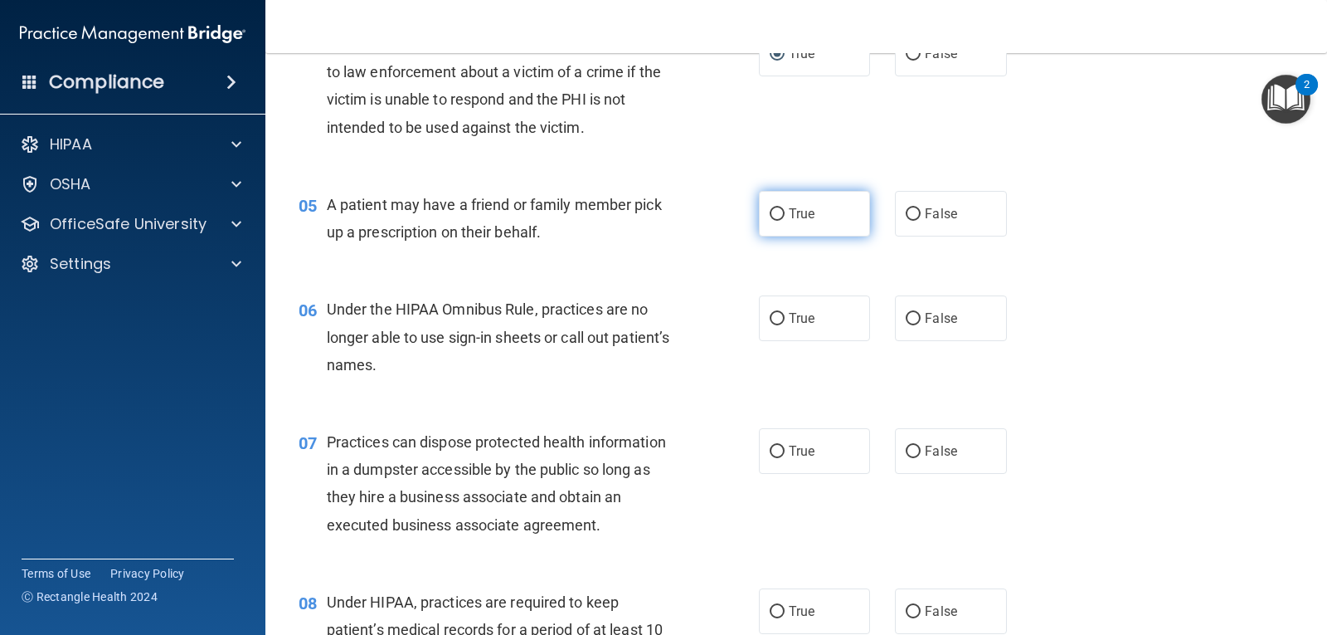
click at [776, 210] on input "True" at bounding box center [777, 214] width 15 height 12
radio input "true"
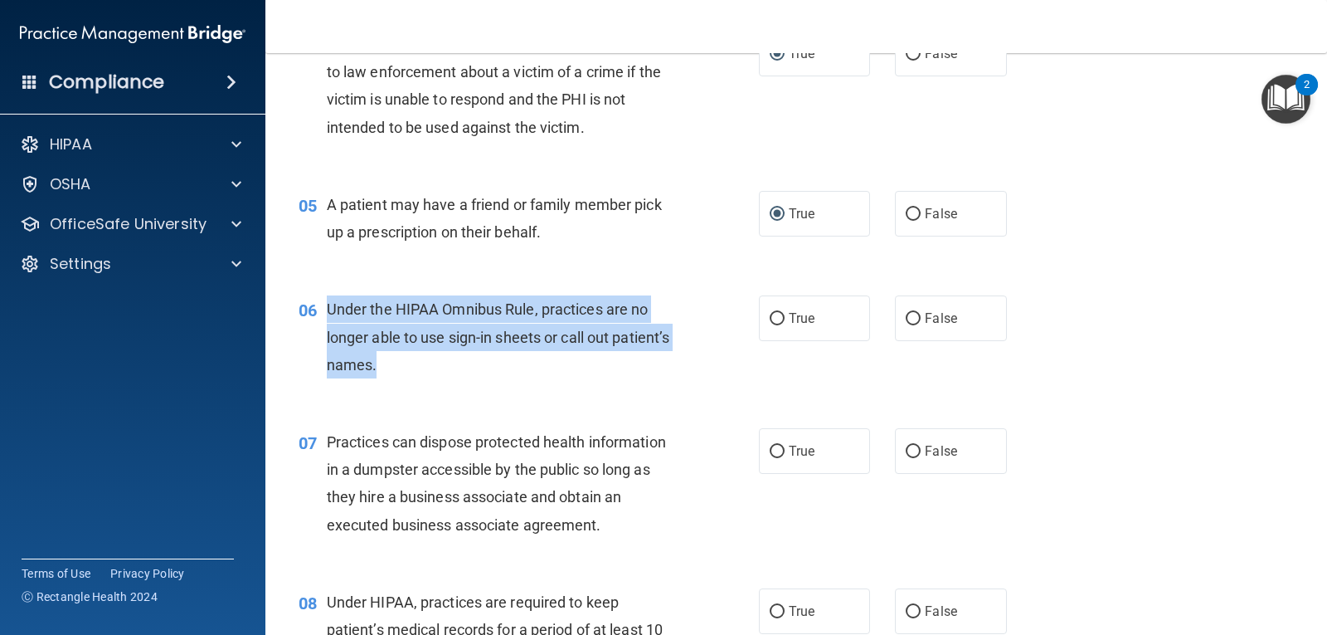
drag, startPoint x: 328, startPoint y: 306, endPoint x: 455, endPoint y: 377, distance: 145.9
click at [455, 377] on div "Under the HIPAA Omnibus Rule, practices are no longer able to use sign-in sheet…" at bounding box center [509, 336] width 364 height 83
copy span "Under the HIPAA Omnibus Rule, practices are no longer able to use sign-in sheet…"
click at [908, 319] on input "False" at bounding box center [913, 319] width 15 height 12
radio input "true"
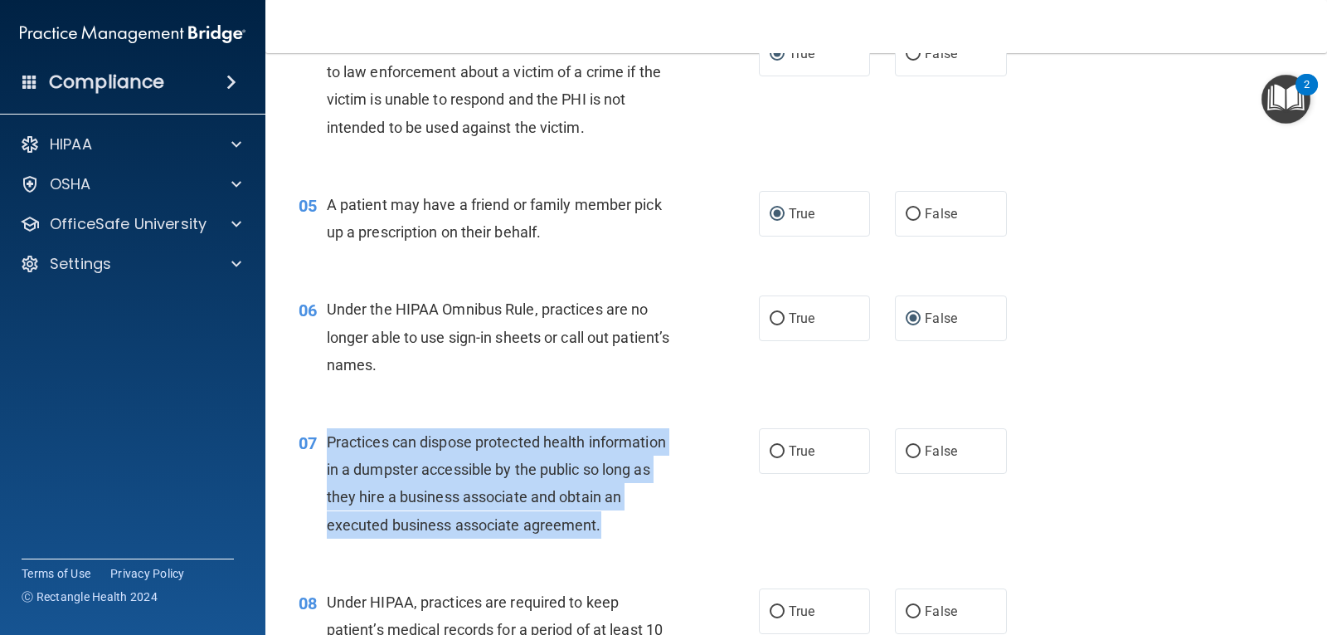
drag, startPoint x: 328, startPoint y: 435, endPoint x: 601, endPoint y: 542, distance: 293.2
click at [601, 542] on div "07 Practices can dispose protected health information in a dumpster accessible …" at bounding box center [529, 487] width 510 height 119
copy span "Practices can dispose protected health information in a dumpster accessible by …"
click at [906, 453] on input "False" at bounding box center [913, 451] width 15 height 12
radio input "true"
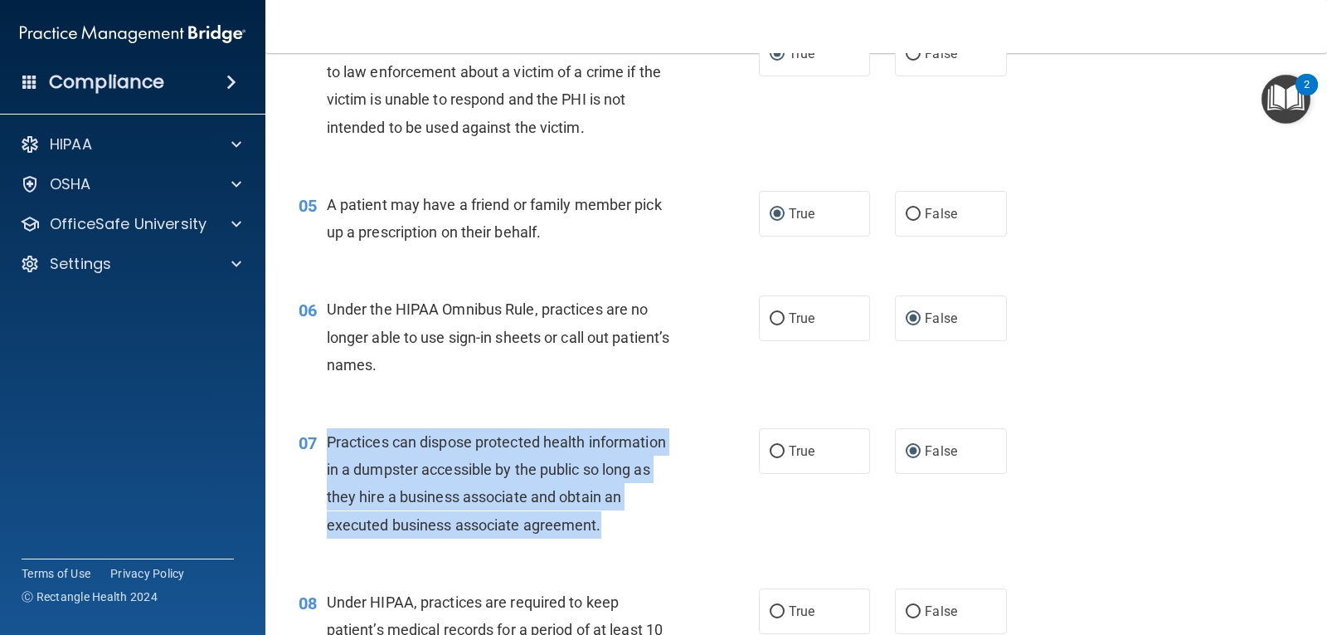
scroll to position [747, 0]
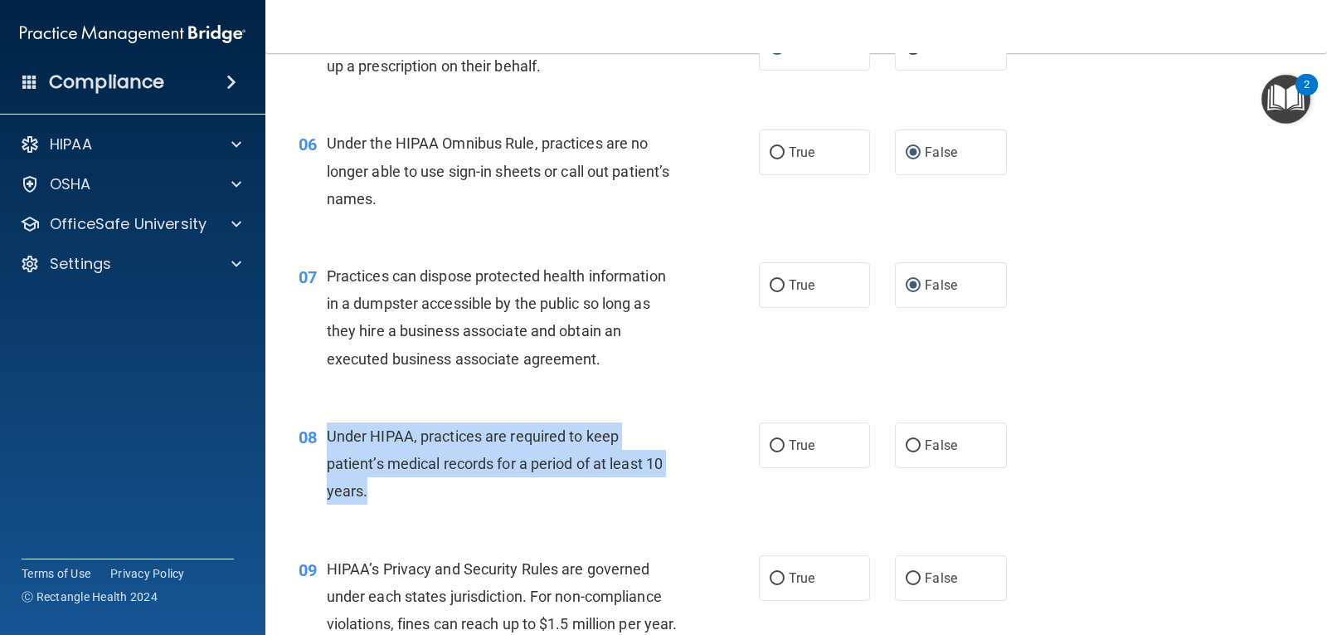
drag, startPoint x: 328, startPoint y: 437, endPoint x: 554, endPoint y: 501, distance: 235.3
click at [554, 501] on div "Under HIPAA, practices are required to keep patient’s medical records for a per…" at bounding box center [509, 463] width 364 height 83
copy span "Under HIPAA, practices are required to keep patient’s medical records for a per…"
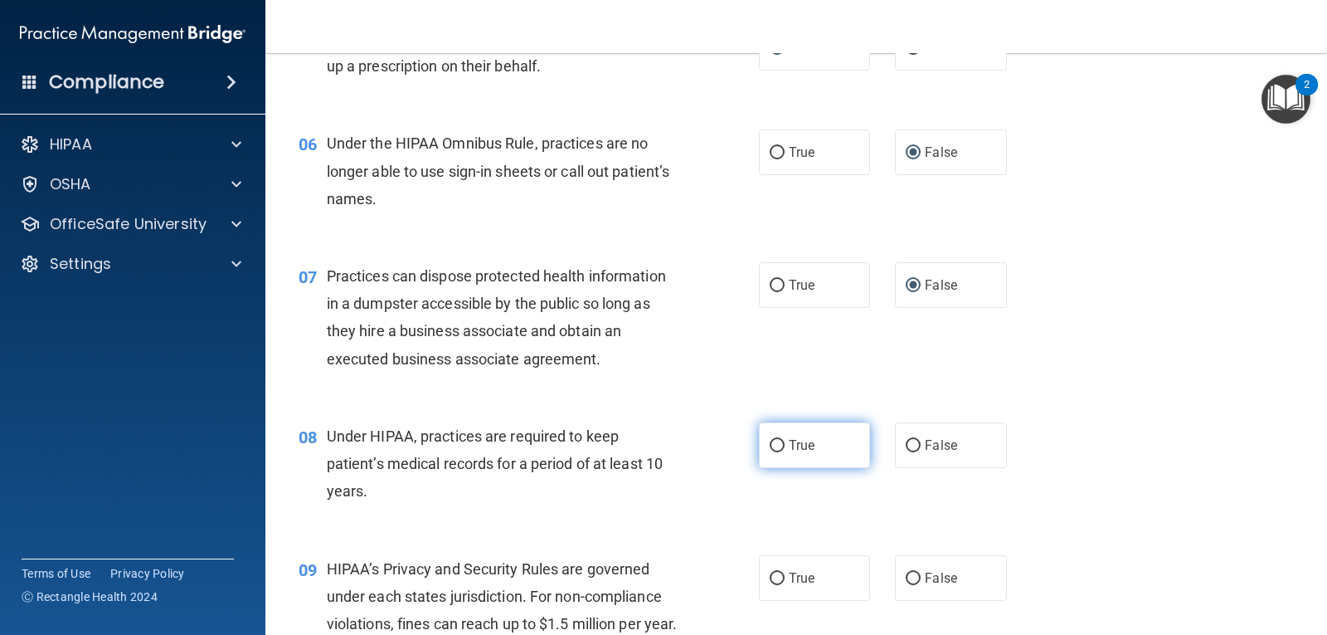
click at [762, 445] on label "True" at bounding box center [814, 445] width 111 height 46
click at [770, 445] on input "True" at bounding box center [777, 446] width 15 height 12
radio input "true"
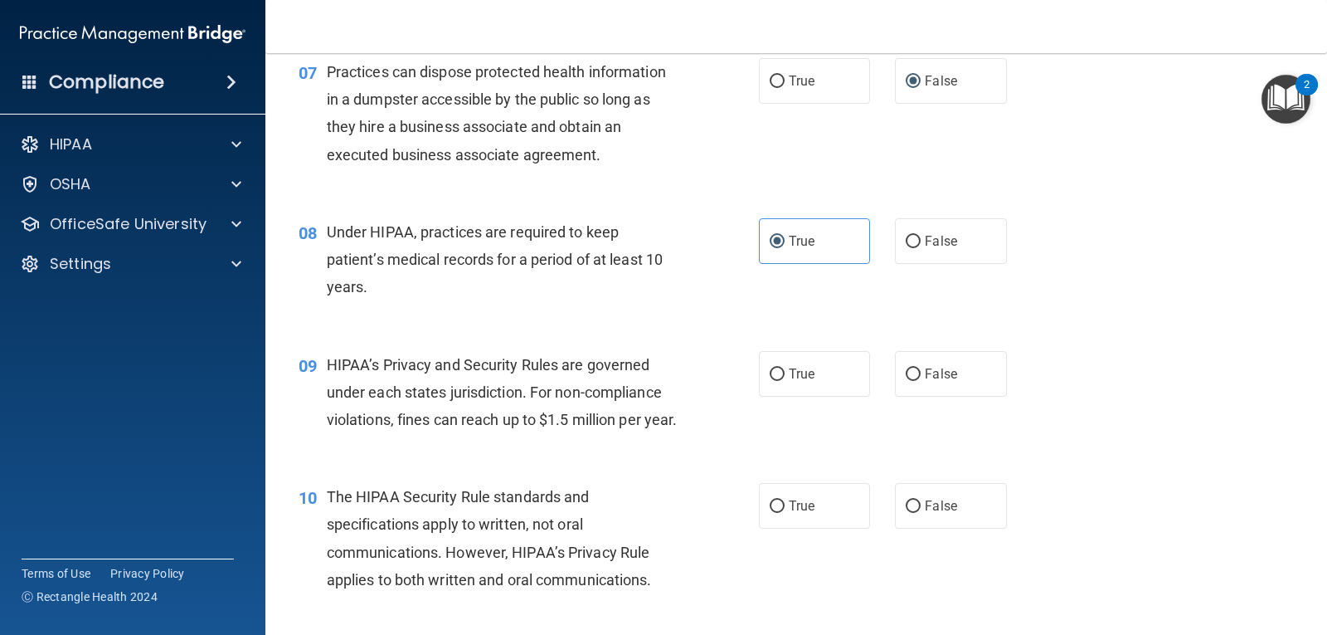
scroll to position [913, 0]
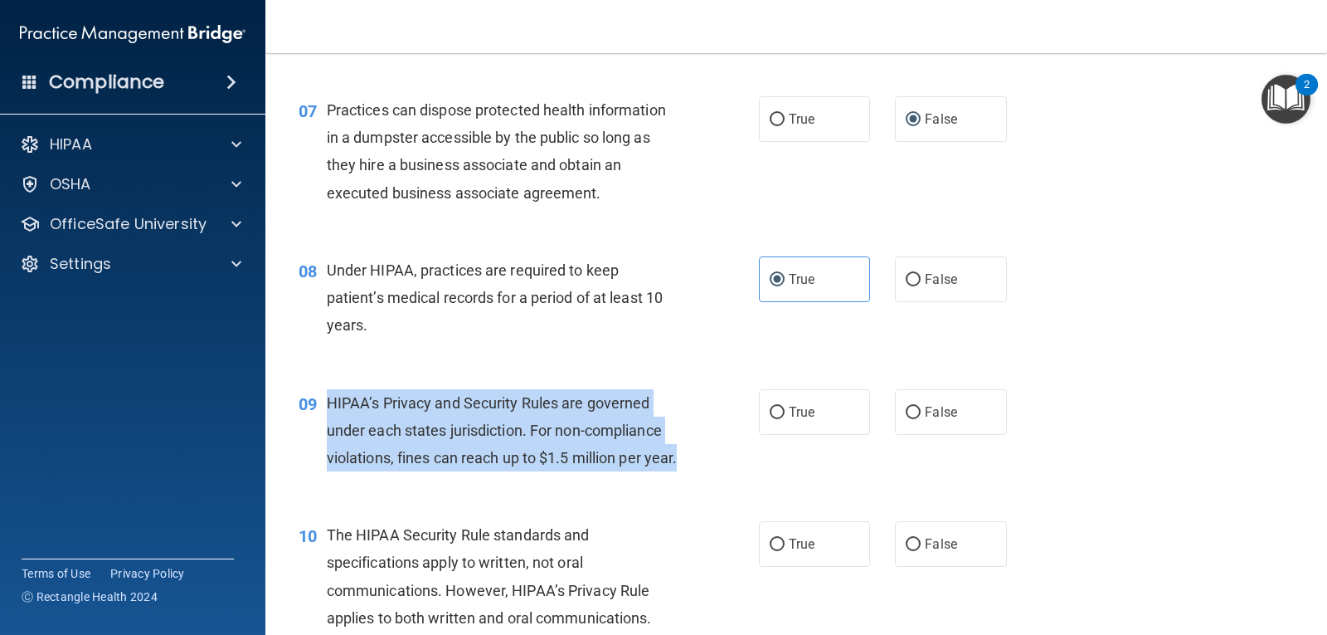
drag, startPoint x: 326, startPoint y: 398, endPoint x: 575, endPoint y: 493, distance: 266.2
click at [575, 472] on div "HIPAA’s Privacy and Security Rules are governed under each states jurisdiction.…" at bounding box center [509, 430] width 364 height 83
copy span "HIPAA’s Privacy and Security Rules are governed under each states jurisdiction.…"
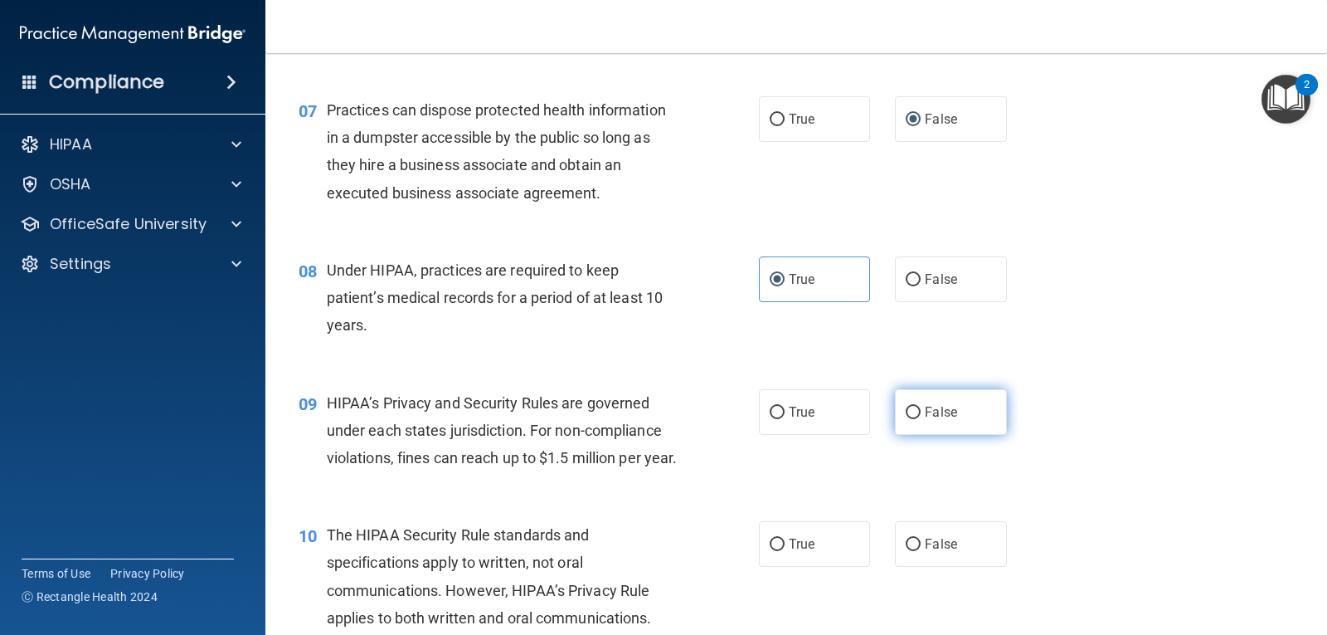
click at [914, 413] on label "False" at bounding box center [950, 412] width 111 height 46
click at [914, 413] on input "False" at bounding box center [913, 413] width 15 height 12
radio input "true"
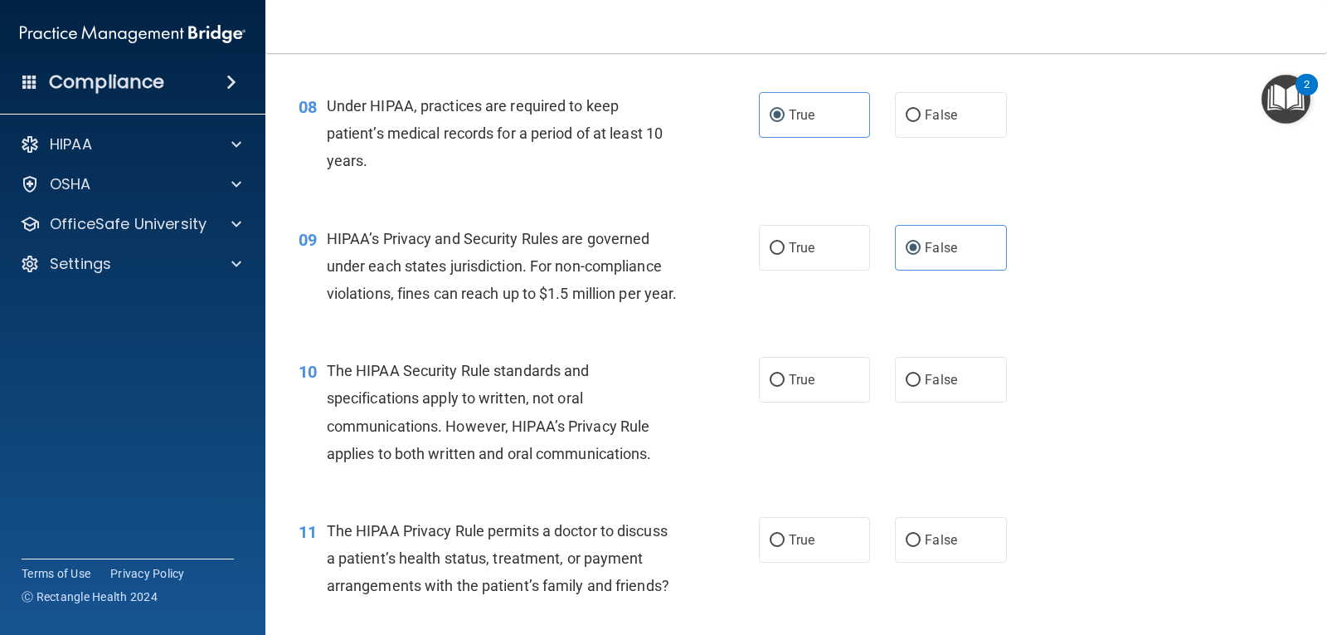
scroll to position [1078, 0]
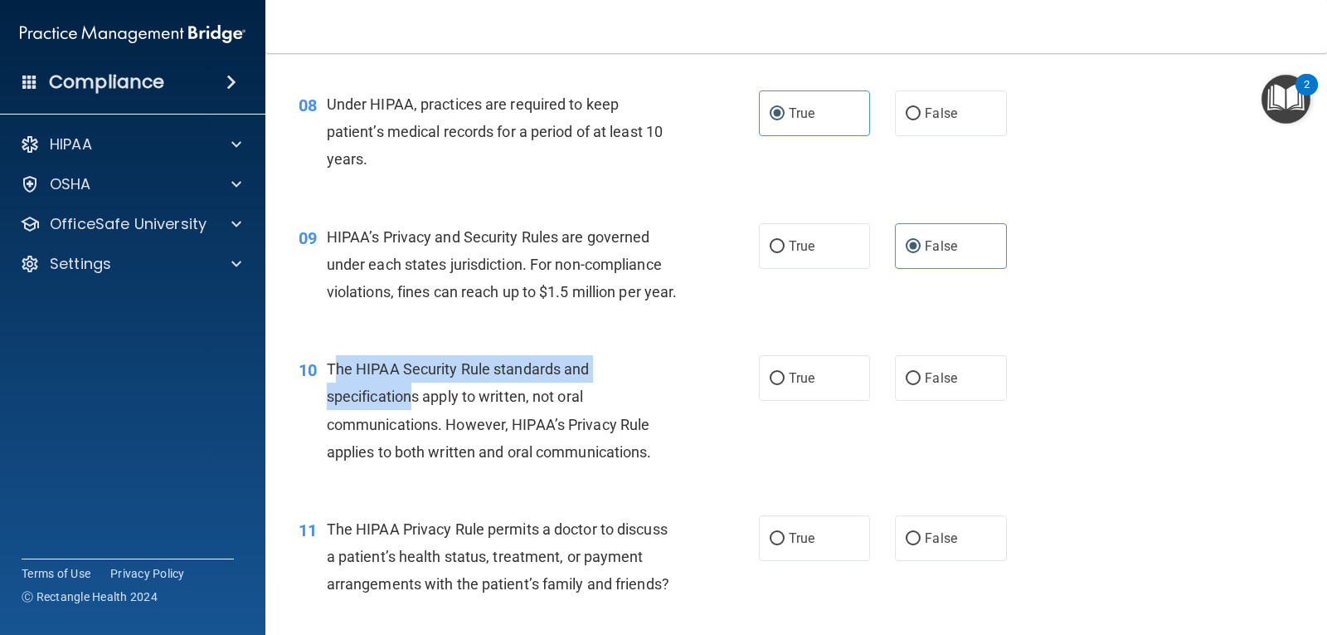
drag, startPoint x: 333, startPoint y: 387, endPoint x: 416, endPoint y: 425, distance: 92.1
click at [414, 425] on span "The HIPAA Security Rule standards and specifications apply to written, not oral…" at bounding box center [489, 410] width 325 height 100
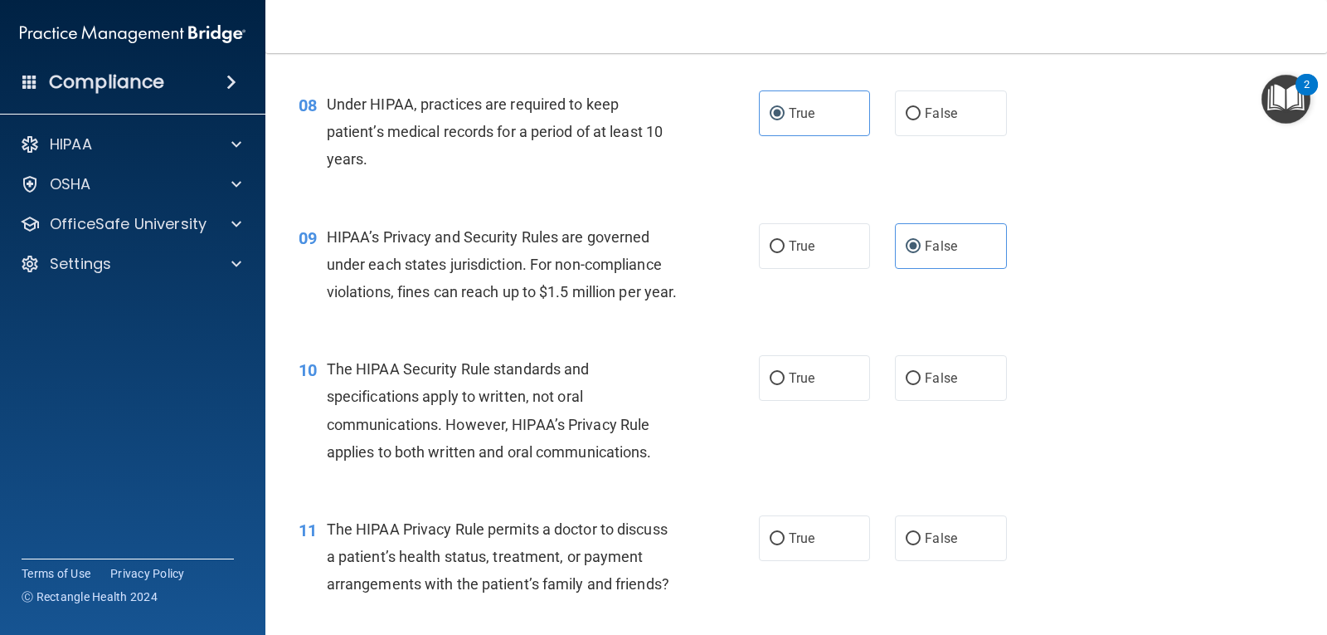
click at [312, 385] on div "10" at bounding box center [306, 370] width 41 height 31
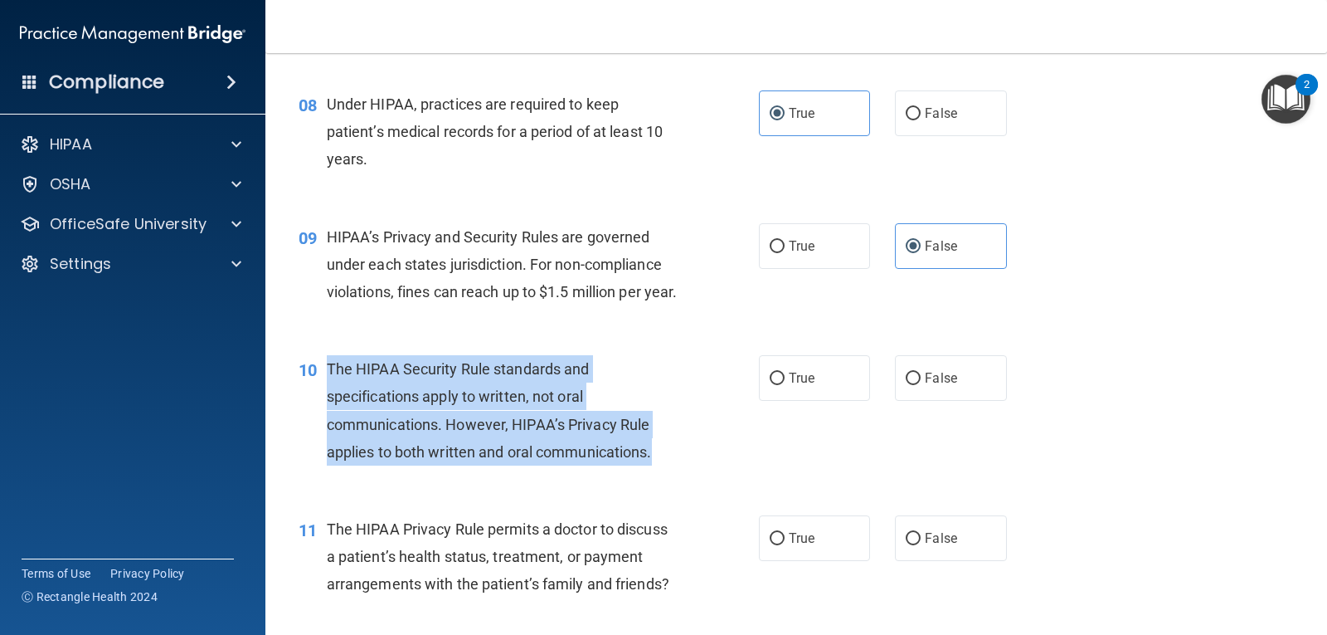
drag, startPoint x: 329, startPoint y: 388, endPoint x: 669, endPoint y: 489, distance: 354.6
click at [669, 465] on div "The HIPAA Security Rule standards and specifications apply to written, not oral…" at bounding box center [509, 410] width 364 height 110
copy span "The HIPAA Security Rule standards and specifications apply to written, not oral…"
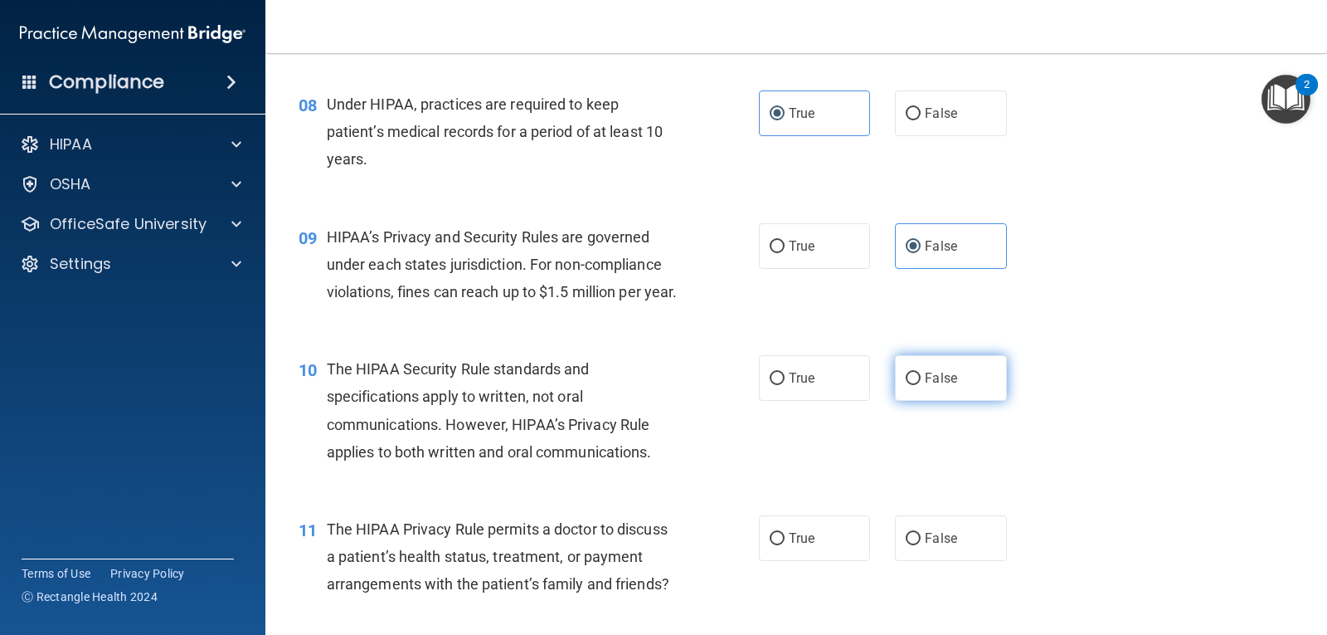
click at [897, 401] on label "False" at bounding box center [950, 378] width 111 height 46
click at [906, 385] on input "False" at bounding box center [913, 378] width 15 height 12
radio input "true"
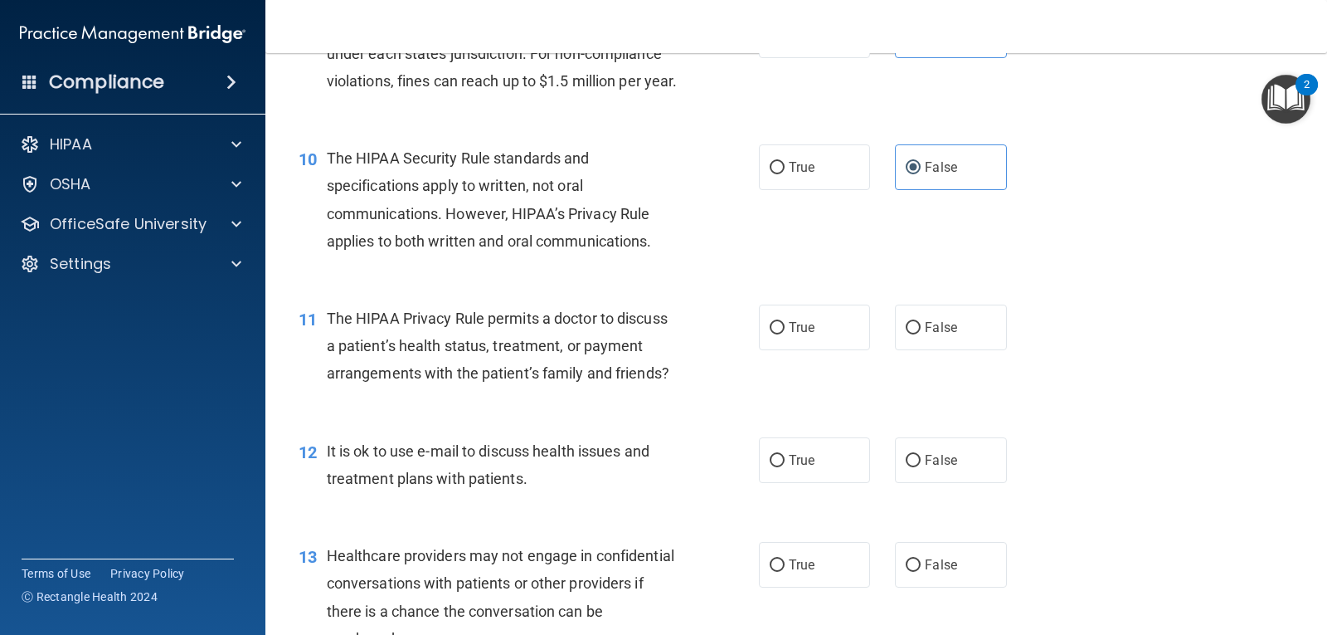
scroll to position [1327, 0]
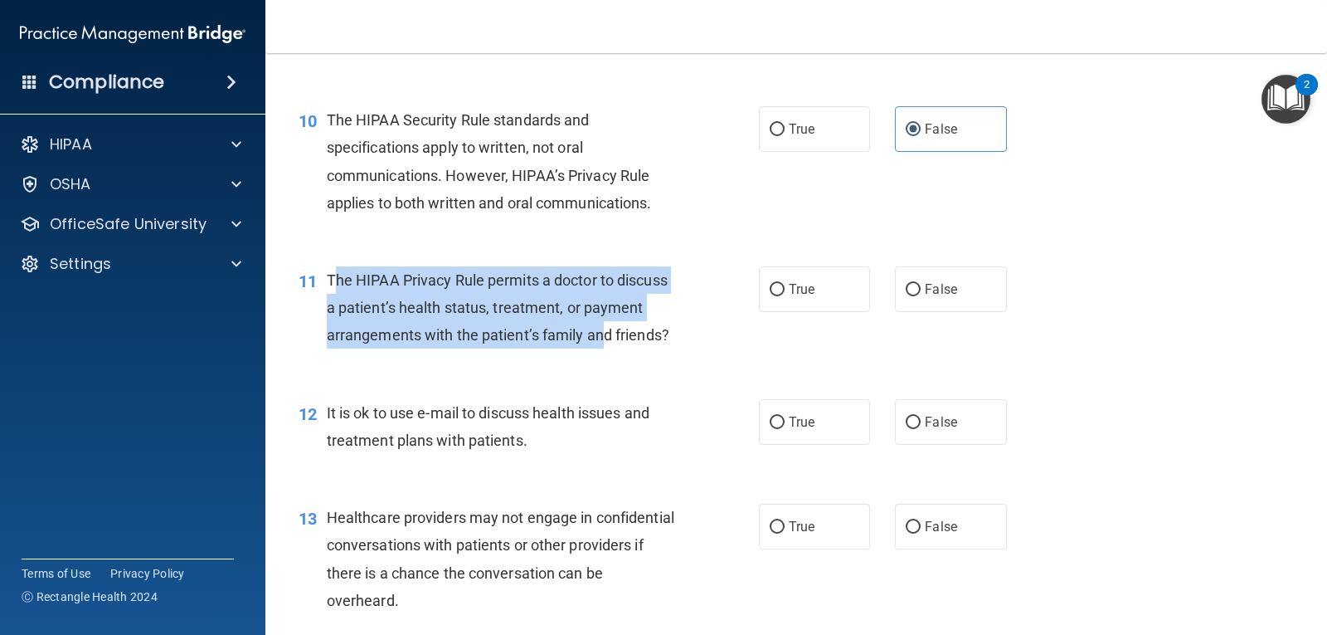
drag, startPoint x: 332, startPoint y: 299, endPoint x: 603, endPoint y: 380, distance: 283.2
click at [603, 358] on div "11 The HIPAA Privacy Rule permits a doctor to discuss a patient’s health status…" at bounding box center [529, 311] width 510 height 91
drag, startPoint x: 250, startPoint y: 273, endPoint x: 259, endPoint y: 274, distance: 9.2
click at [250, 273] on div at bounding box center [233, 264] width 41 height 20
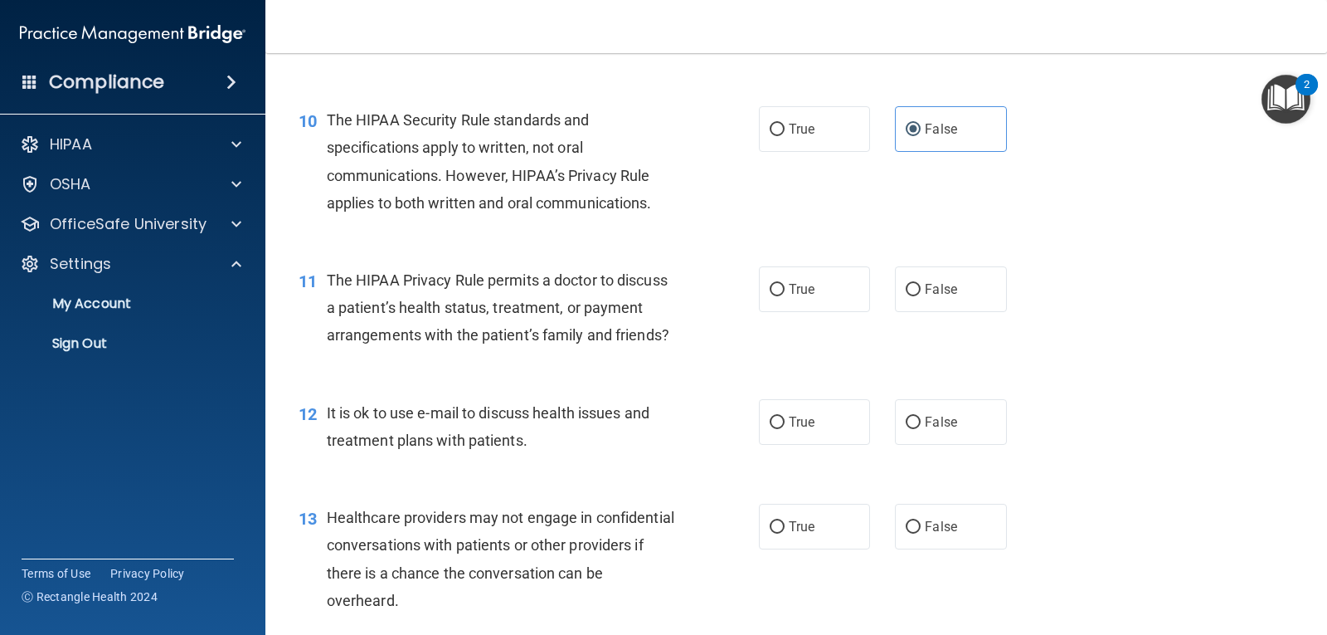
click at [317, 295] on div "11" at bounding box center [306, 281] width 41 height 31
click at [324, 297] on div "11" at bounding box center [306, 281] width 41 height 31
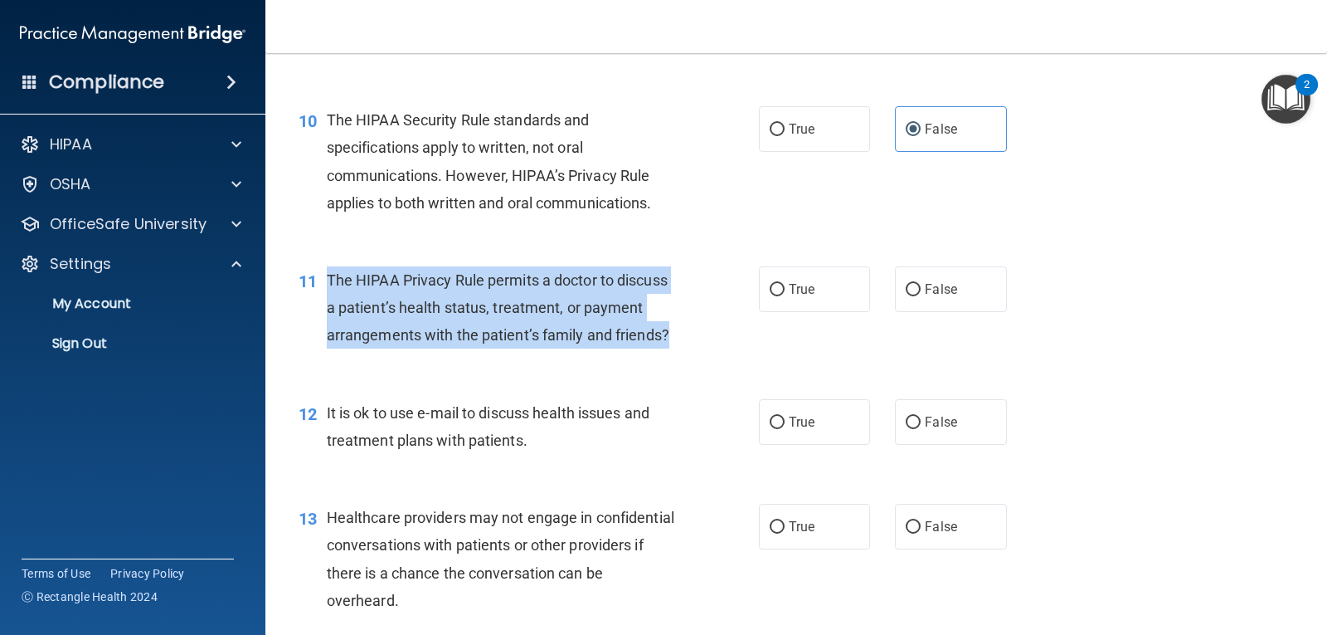
drag, startPoint x: 327, startPoint y: 301, endPoint x: 681, endPoint y: 358, distance: 358.7
click at [681, 349] on div "The HIPAA Privacy Rule permits a doctor to discuss a patient’s health status, t…" at bounding box center [509, 307] width 364 height 83
copy span "The HIPAA Privacy Rule permits a doctor to discuss a patient’s health status, t…"
click at [772, 296] on input "True" at bounding box center [777, 290] width 15 height 12
radio input "true"
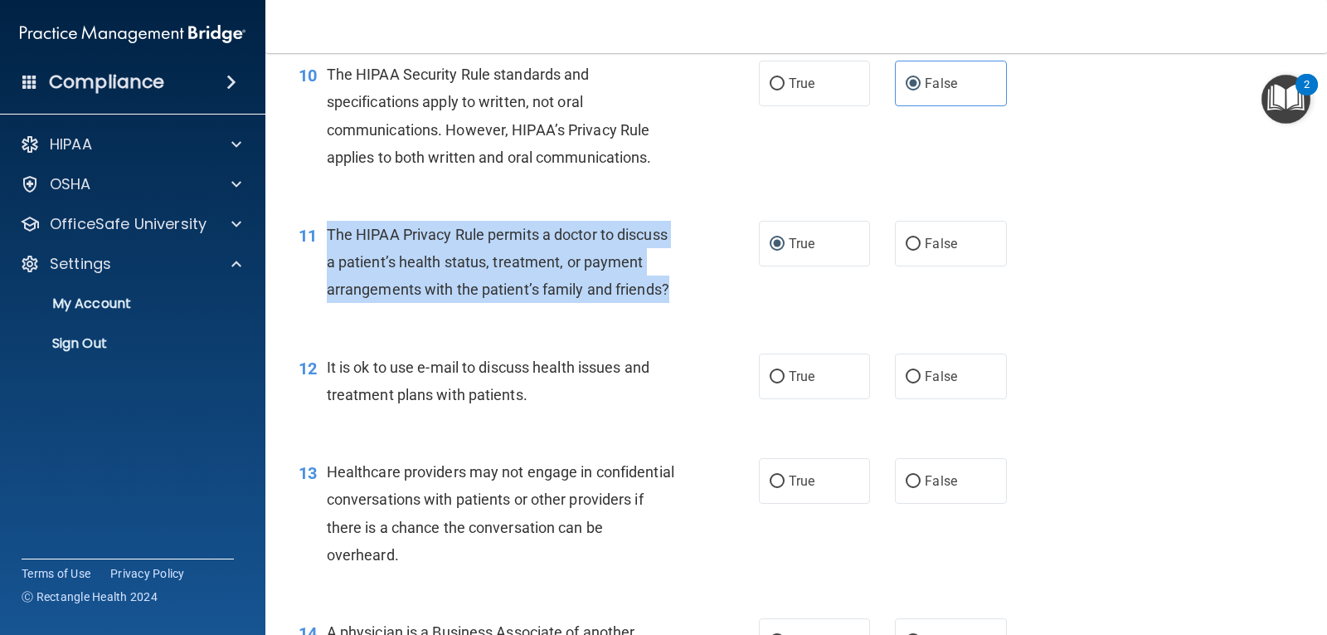
scroll to position [1493, 0]
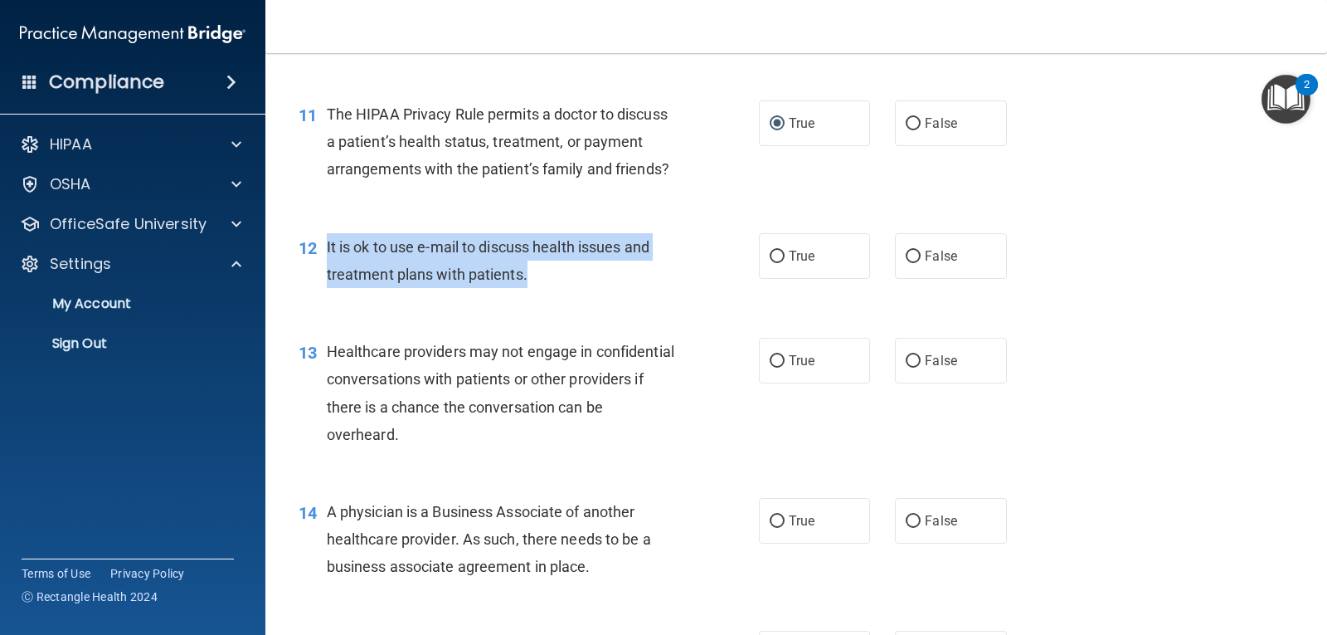
drag, startPoint x: 322, startPoint y: 271, endPoint x: 551, endPoint y: 311, distance: 232.4
click at [551, 296] on div "12 It is ok to use e-mail to discuss health issues and treatment plans with pat…" at bounding box center [529, 264] width 510 height 63
click at [770, 263] on input "True" at bounding box center [777, 257] width 15 height 12
radio input "true"
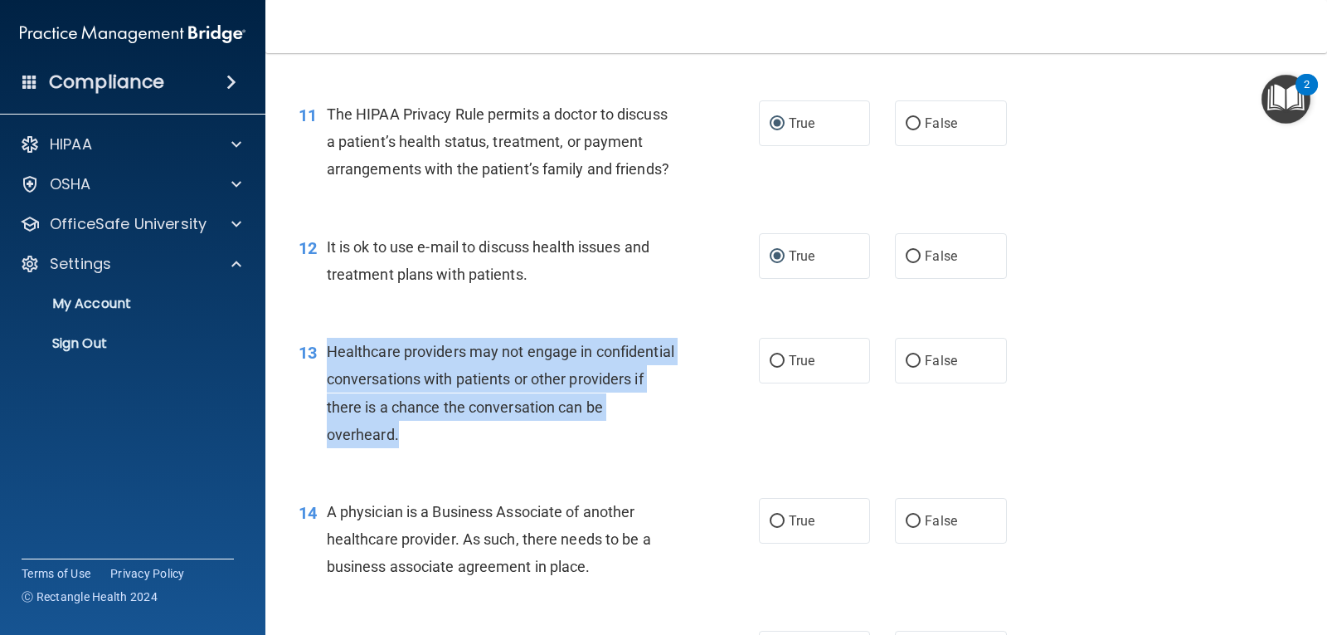
drag, startPoint x: 330, startPoint y: 373, endPoint x: 458, endPoint y: 468, distance: 159.0
click at [458, 448] on div "Healthcare providers may not engage in confidential conversations with patients…" at bounding box center [509, 393] width 364 height 110
click at [909, 368] on input "False" at bounding box center [913, 361] width 15 height 12
radio input "true"
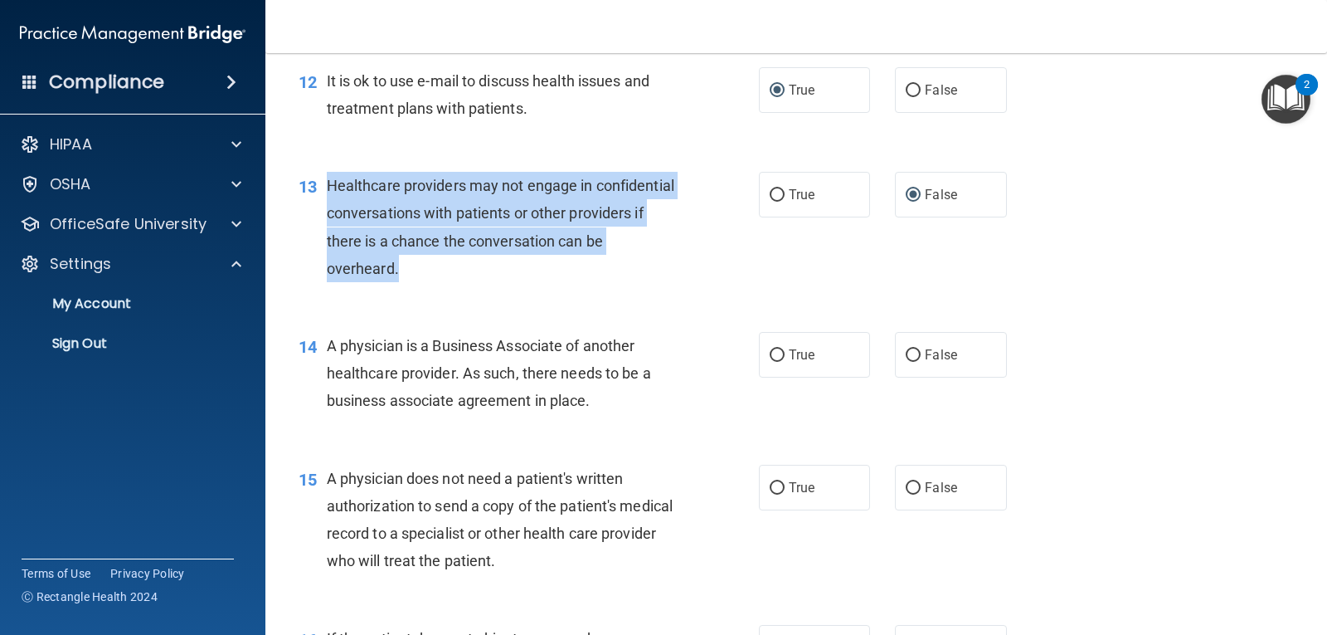
drag, startPoint x: 328, startPoint y: 372, endPoint x: 615, endPoint y: 436, distance: 294.1
click at [615, 415] on div "A physician is a Business Associate of another healthcare provider. As such, th…" at bounding box center [509, 373] width 364 height 83
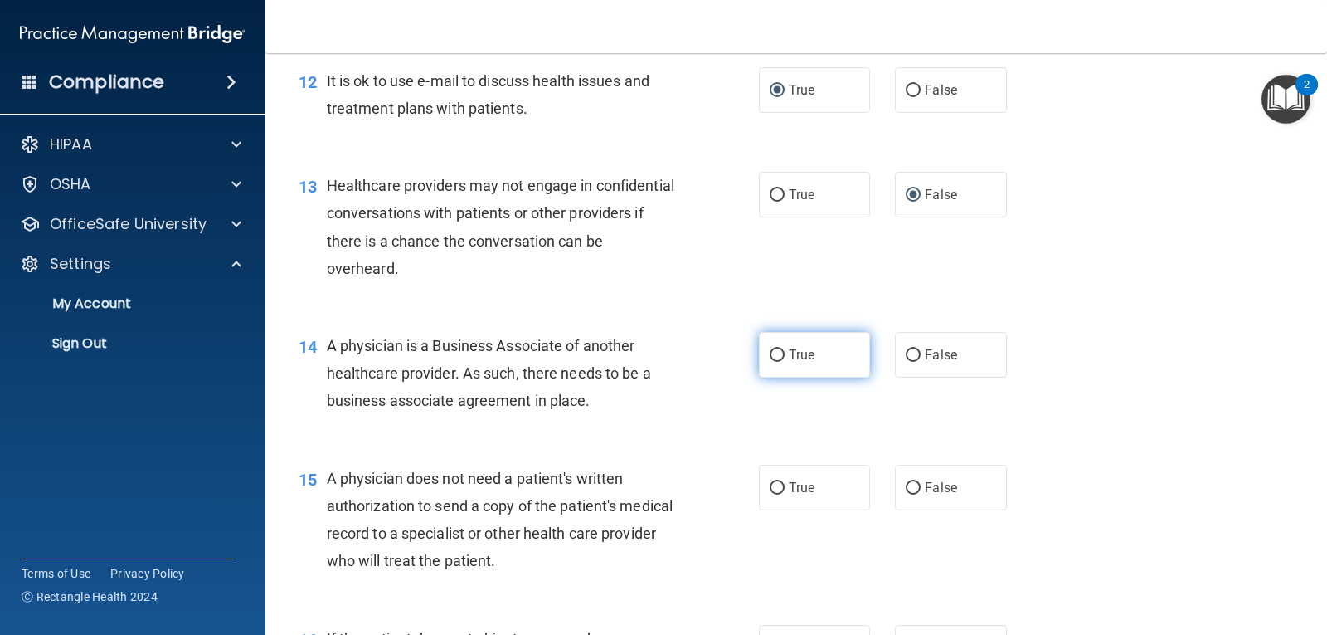
click at [780, 377] on label "True" at bounding box center [814, 355] width 111 height 46
click at [780, 362] on input "True" at bounding box center [777, 355] width 15 height 12
radio input "true"
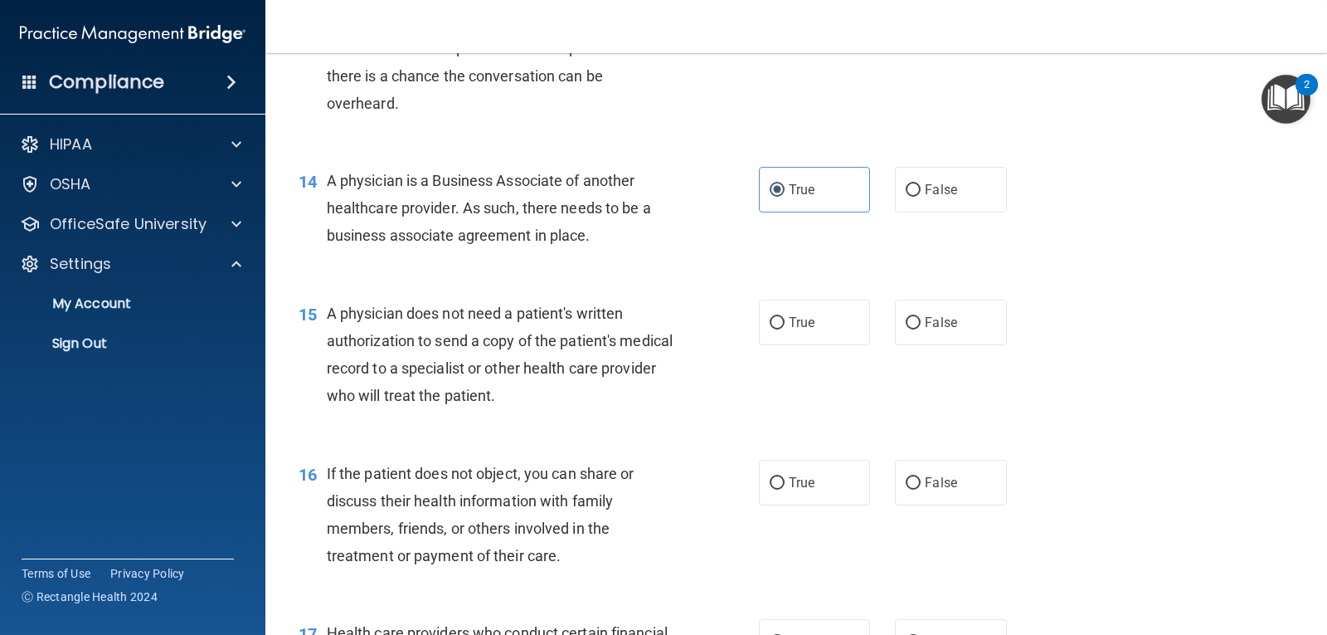
scroll to position [1825, 0]
click at [906, 329] on input "False" at bounding box center [913, 322] width 15 height 12
radio input "true"
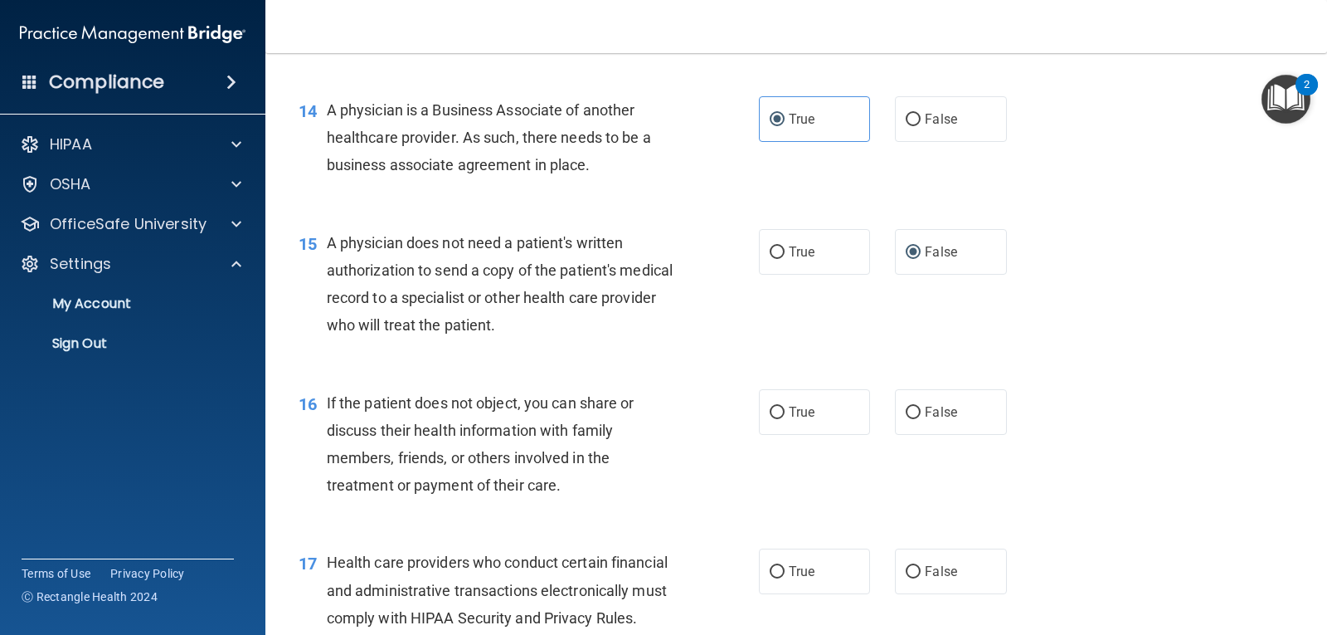
scroll to position [1991, 0]
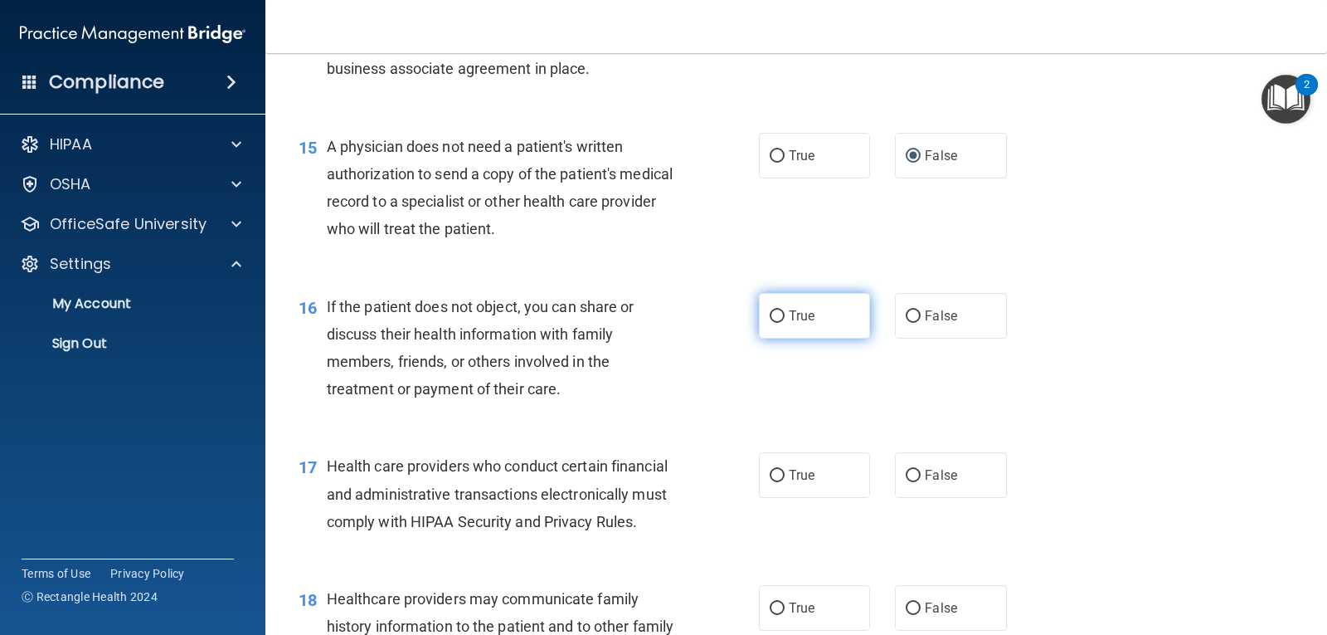
click at [770, 323] on input "True" at bounding box center [777, 316] width 15 height 12
radio input "true"
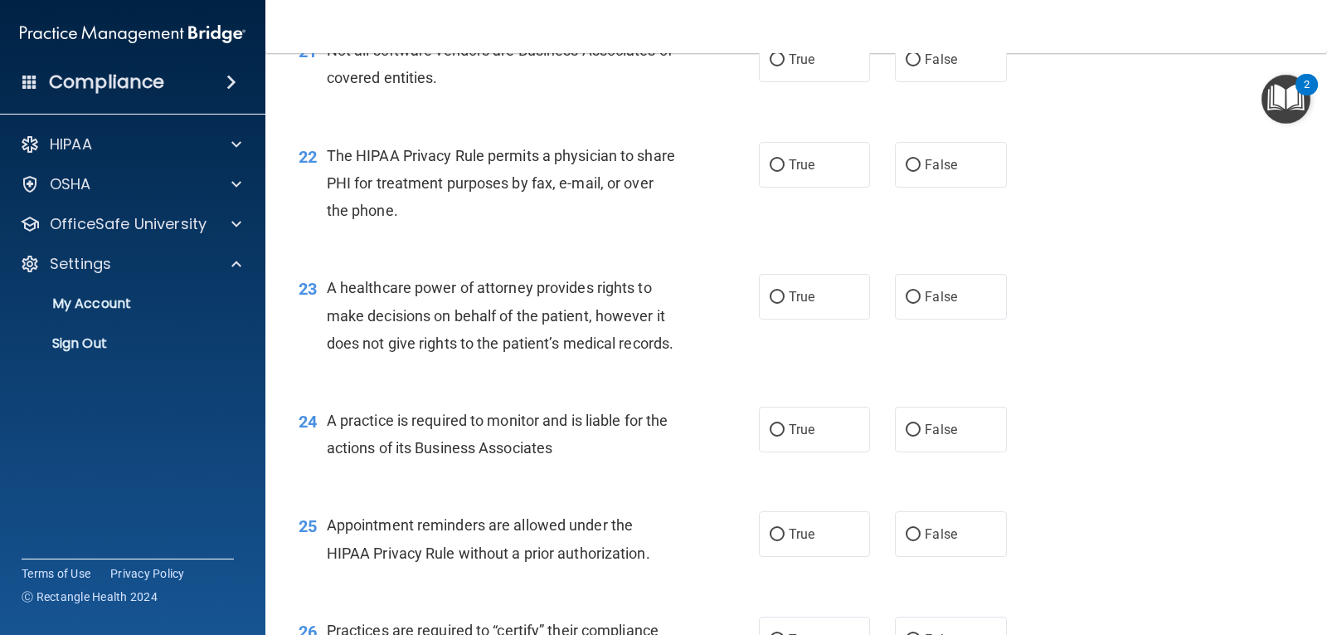
scroll to position [2948, 0]
